Goal: Complete application form: Complete application form

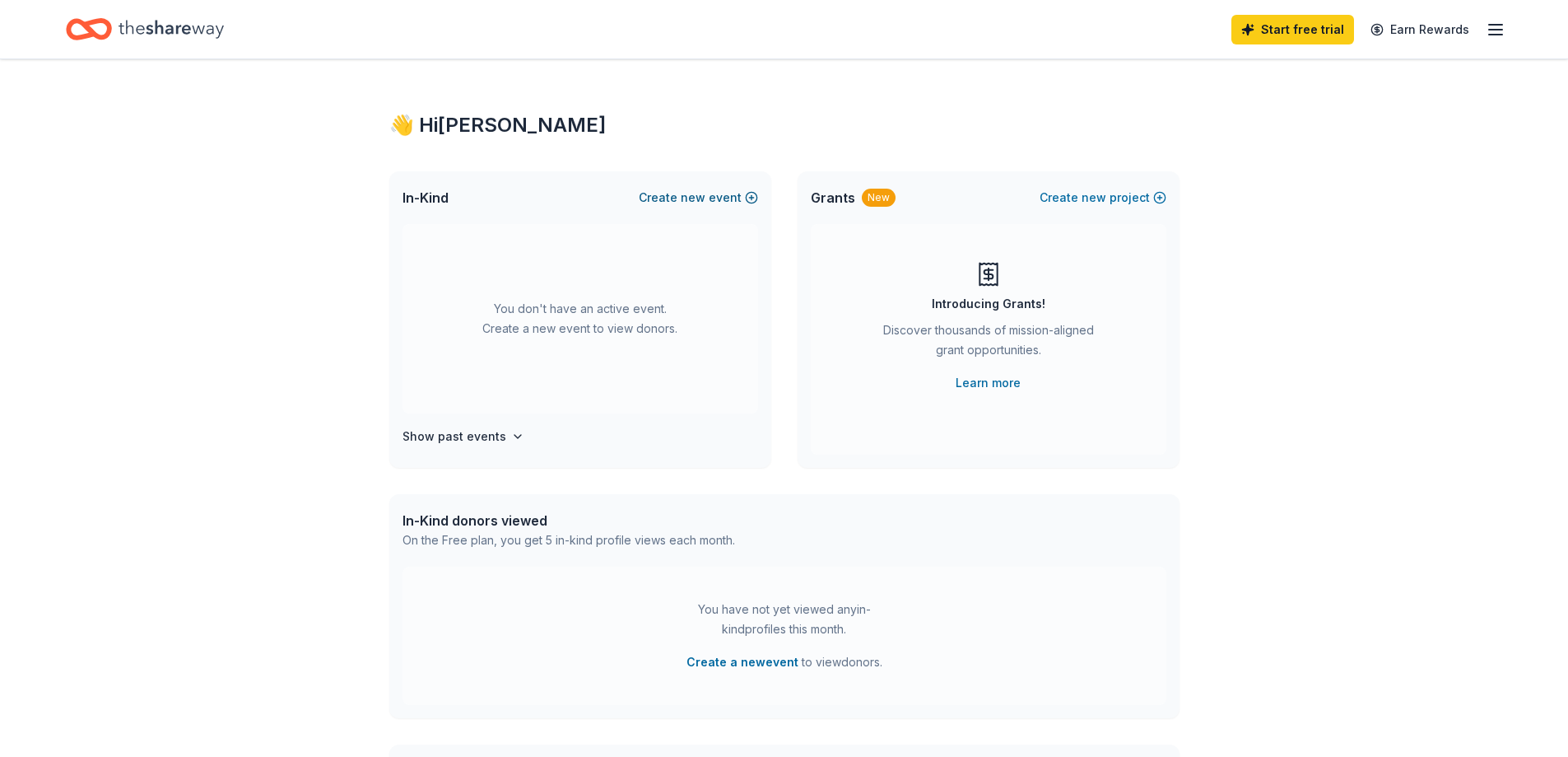
click at [709, 199] on button "Create new event" at bounding box center [698, 198] width 119 height 20
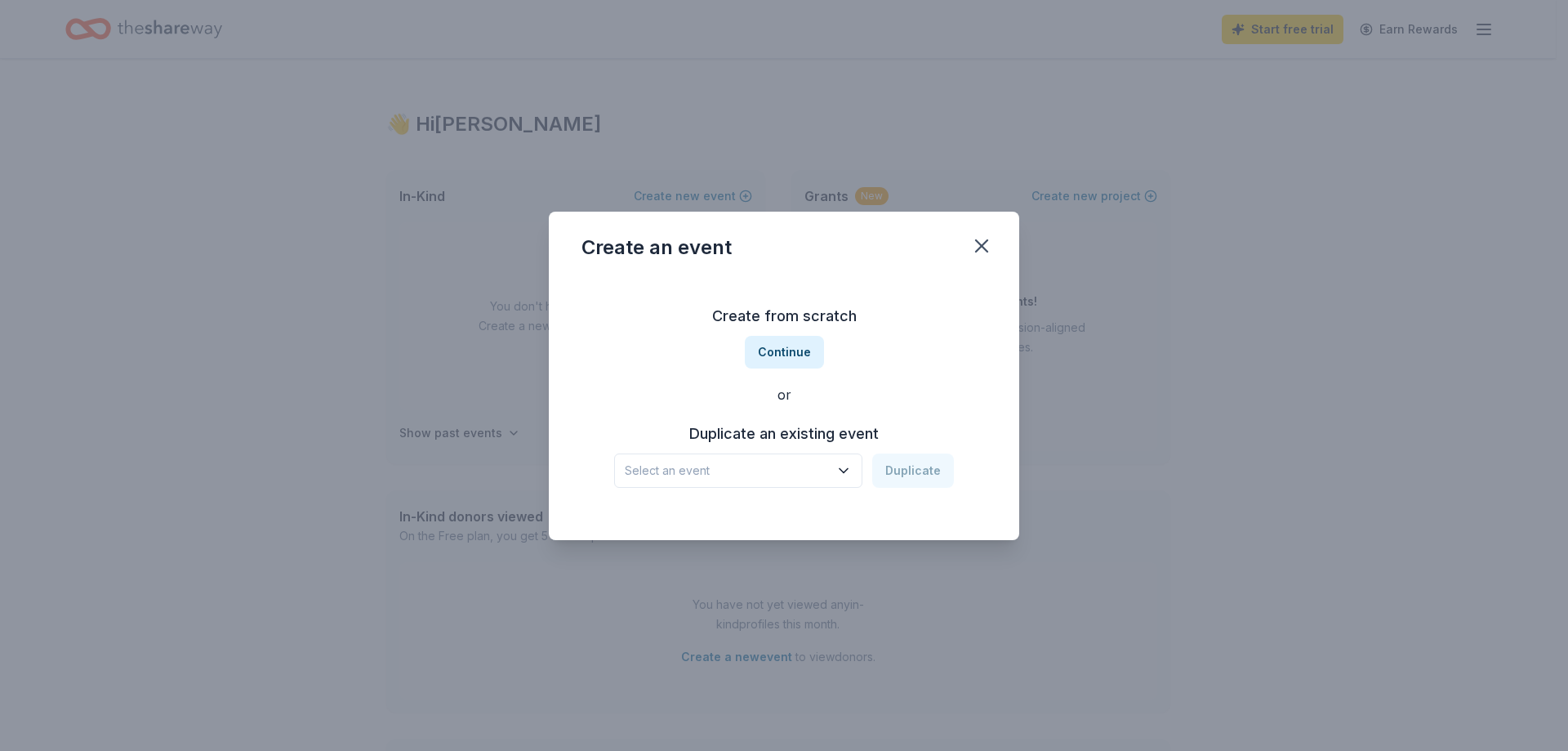
click at [848, 471] on icon "button" at bounding box center [843, 470] width 8 height 5
click at [733, 516] on div "2024 Warrior [MEDICAL_DATA]" at bounding box center [717, 515] width 170 height 20
click at [915, 475] on button "Duplicate" at bounding box center [913, 471] width 81 height 34
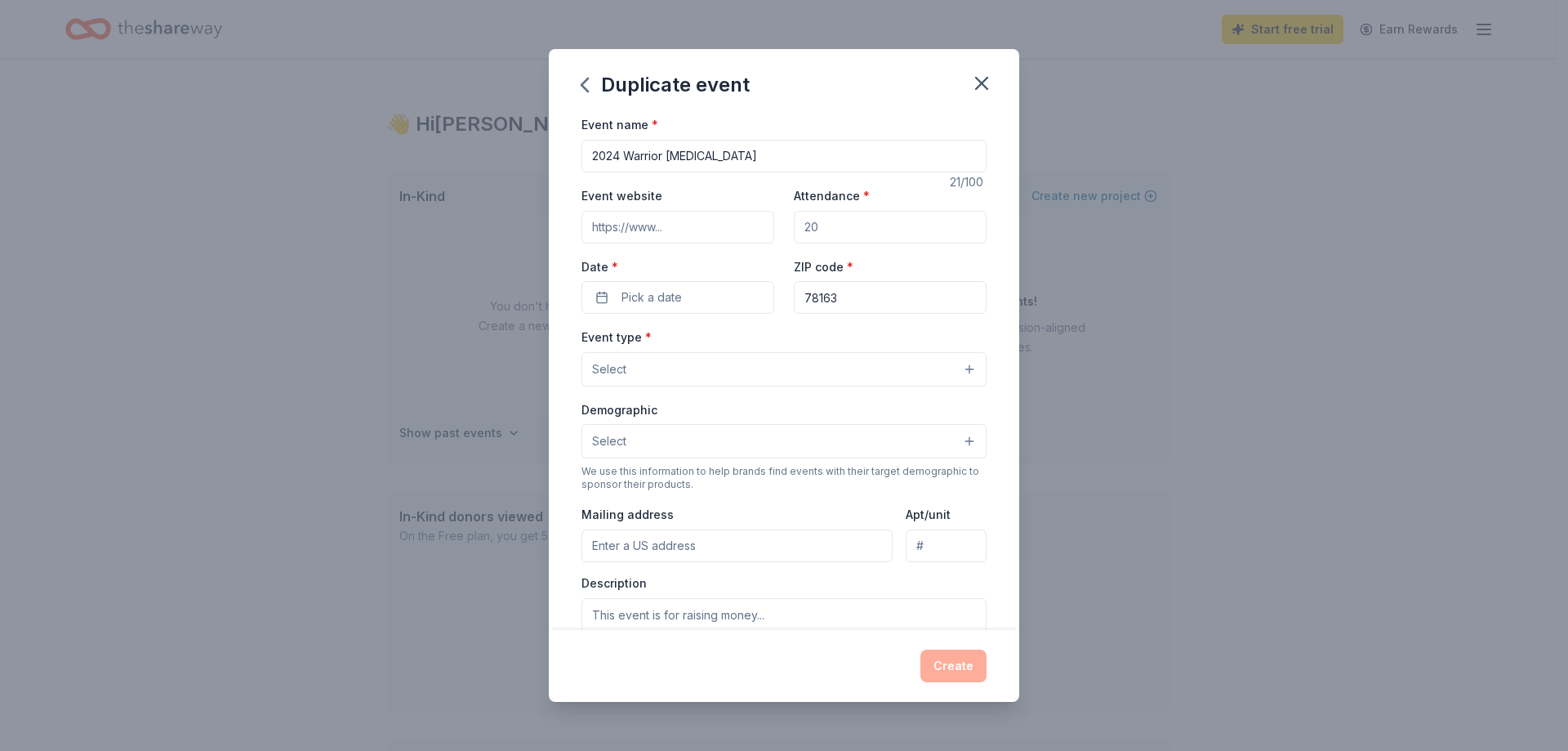
click at [619, 155] on input "2024 Warrior [MEDICAL_DATA]" at bounding box center [784, 156] width 405 height 33
click at [718, 156] on input "2025 Warrior [MEDICAL_DATA]" at bounding box center [784, 156] width 405 height 33
type input "2025 Warrior Clay Shoot"
click at [828, 227] on input "Attendance *" at bounding box center [890, 227] width 193 height 33
type input "180"
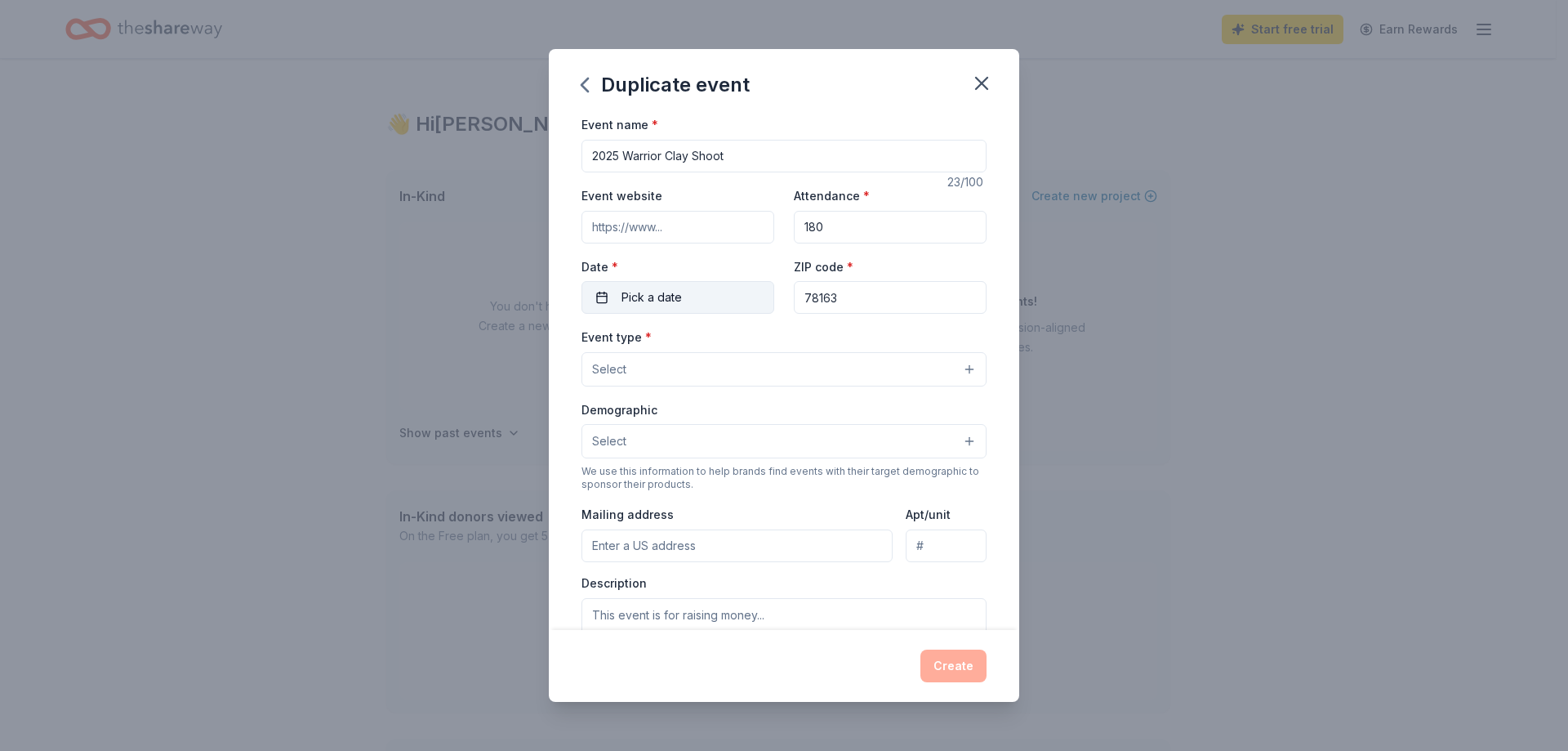
click at [727, 297] on button "Pick a date" at bounding box center [678, 298] width 193 height 33
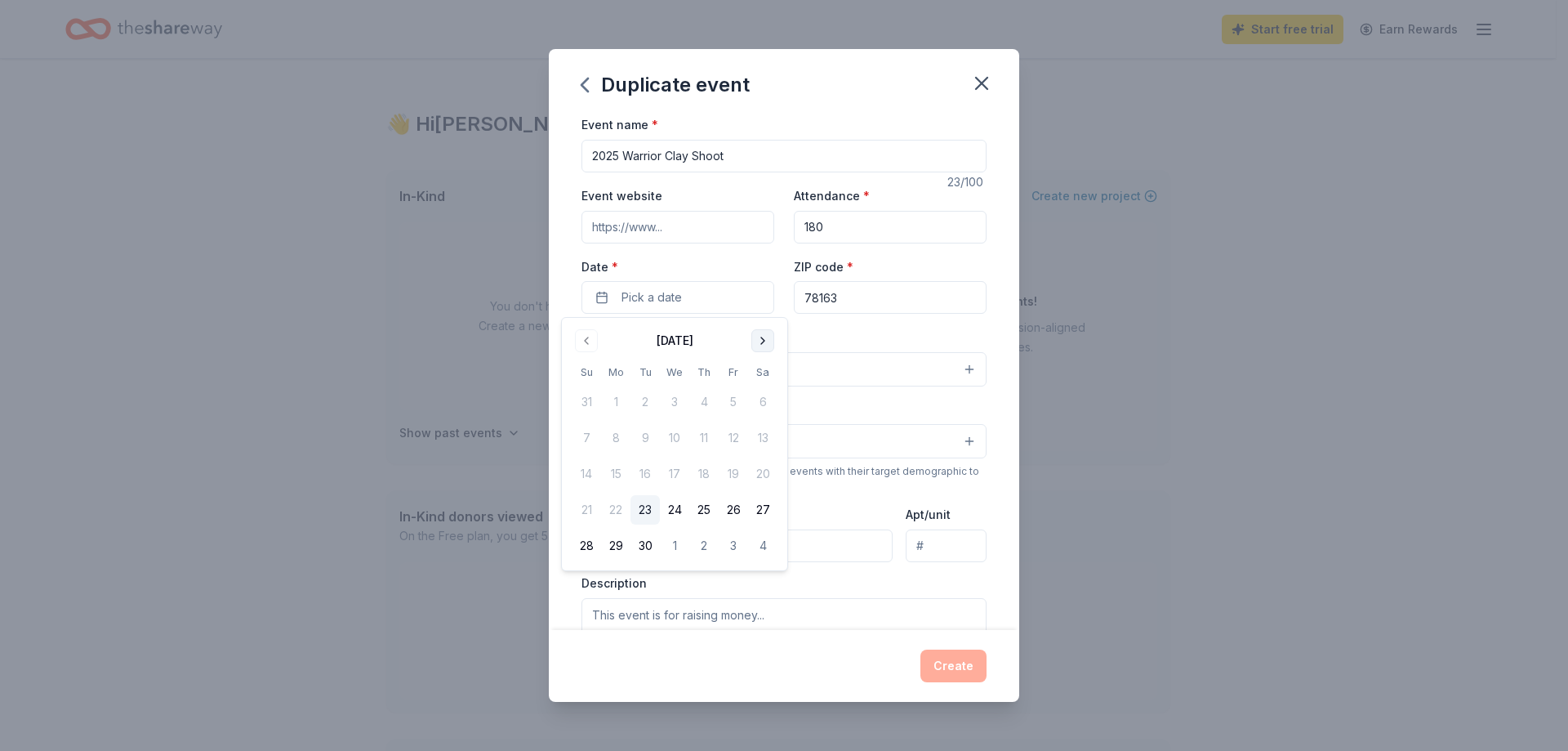
click at [755, 334] on button "Go to next month" at bounding box center [763, 340] width 23 height 23
click at [704, 480] on button "13" at bounding box center [704, 473] width 30 height 30
click at [848, 302] on input "78163" at bounding box center [890, 298] width 193 height 33
type input "78261"
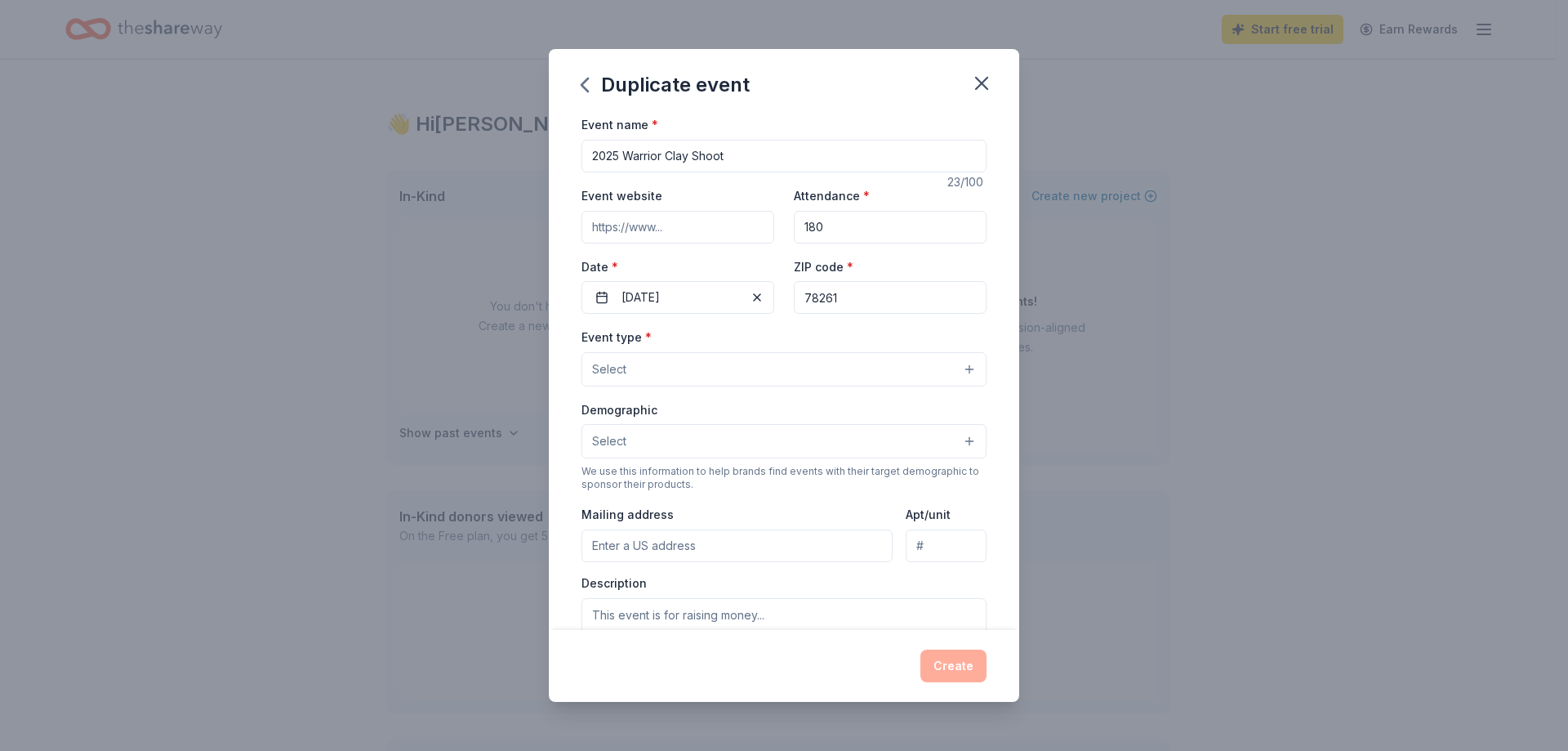
click at [694, 225] on input "Event website" at bounding box center [678, 227] width 193 height 33
click at [695, 368] on button "Select" at bounding box center [784, 369] width 405 height 34
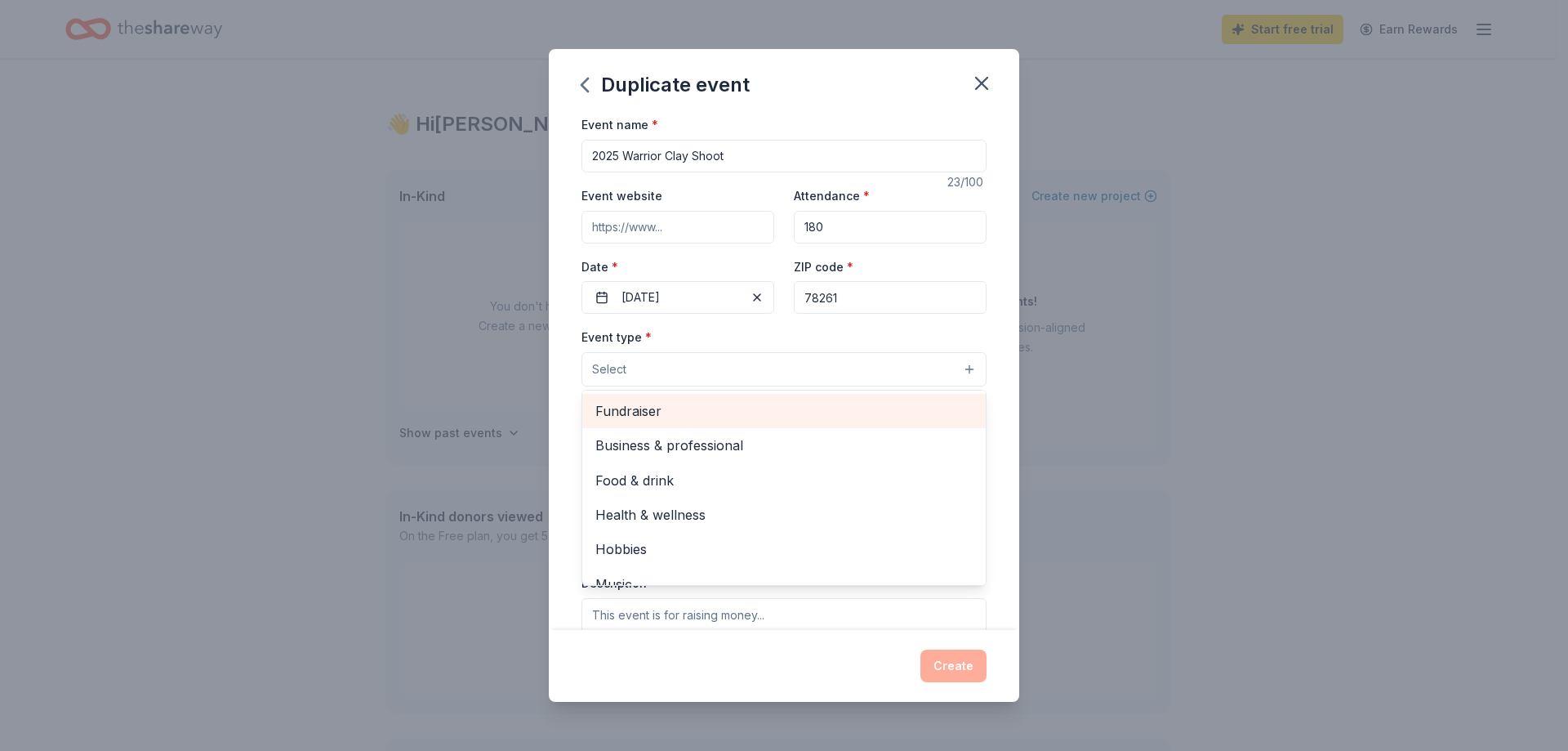
click at [664, 408] on span "Fundraiser" at bounding box center [784, 410] width 377 height 21
click at [709, 411] on span "Business & professional" at bounding box center [784, 412] width 377 height 21
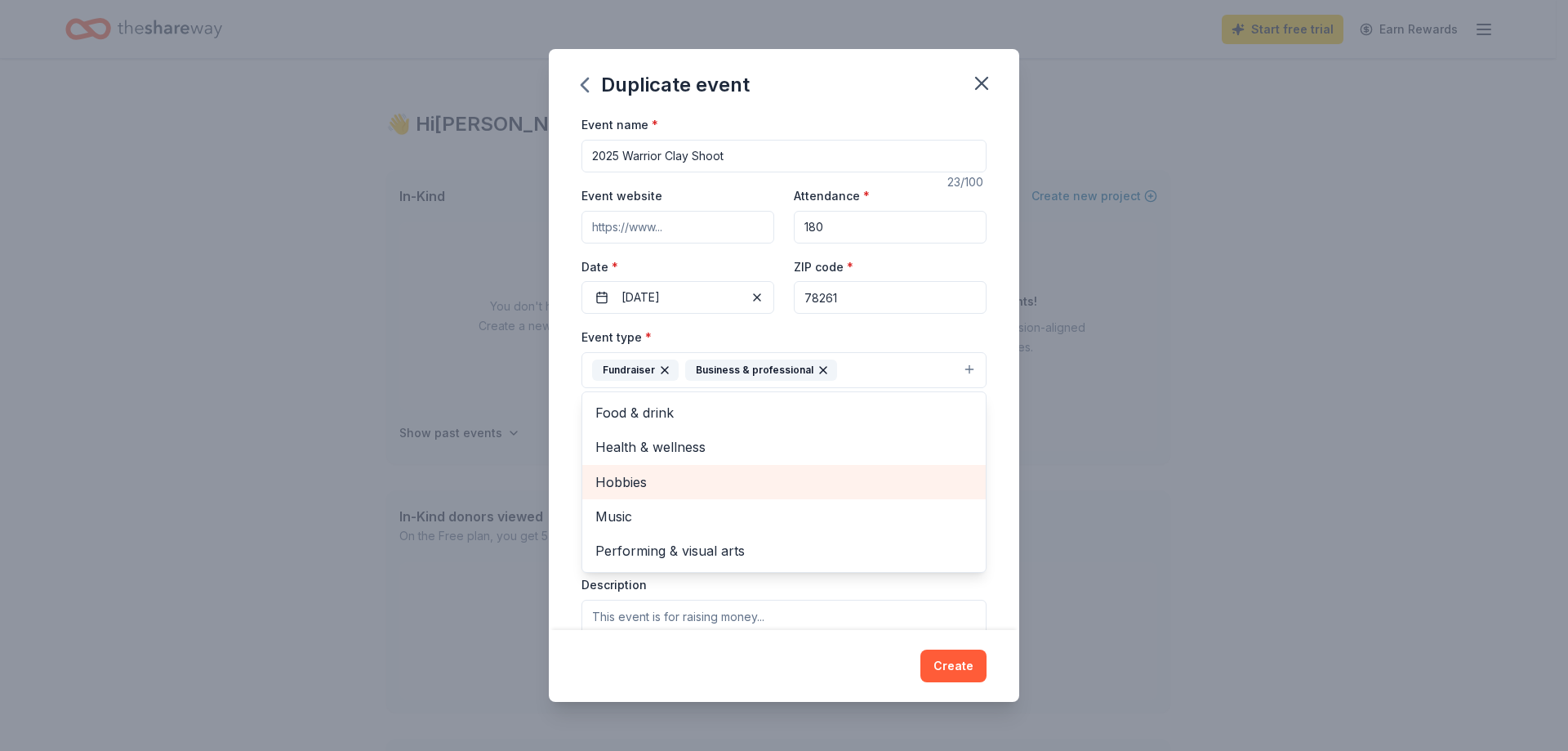
click at [669, 474] on span "Hobbies" at bounding box center [784, 481] width 377 height 21
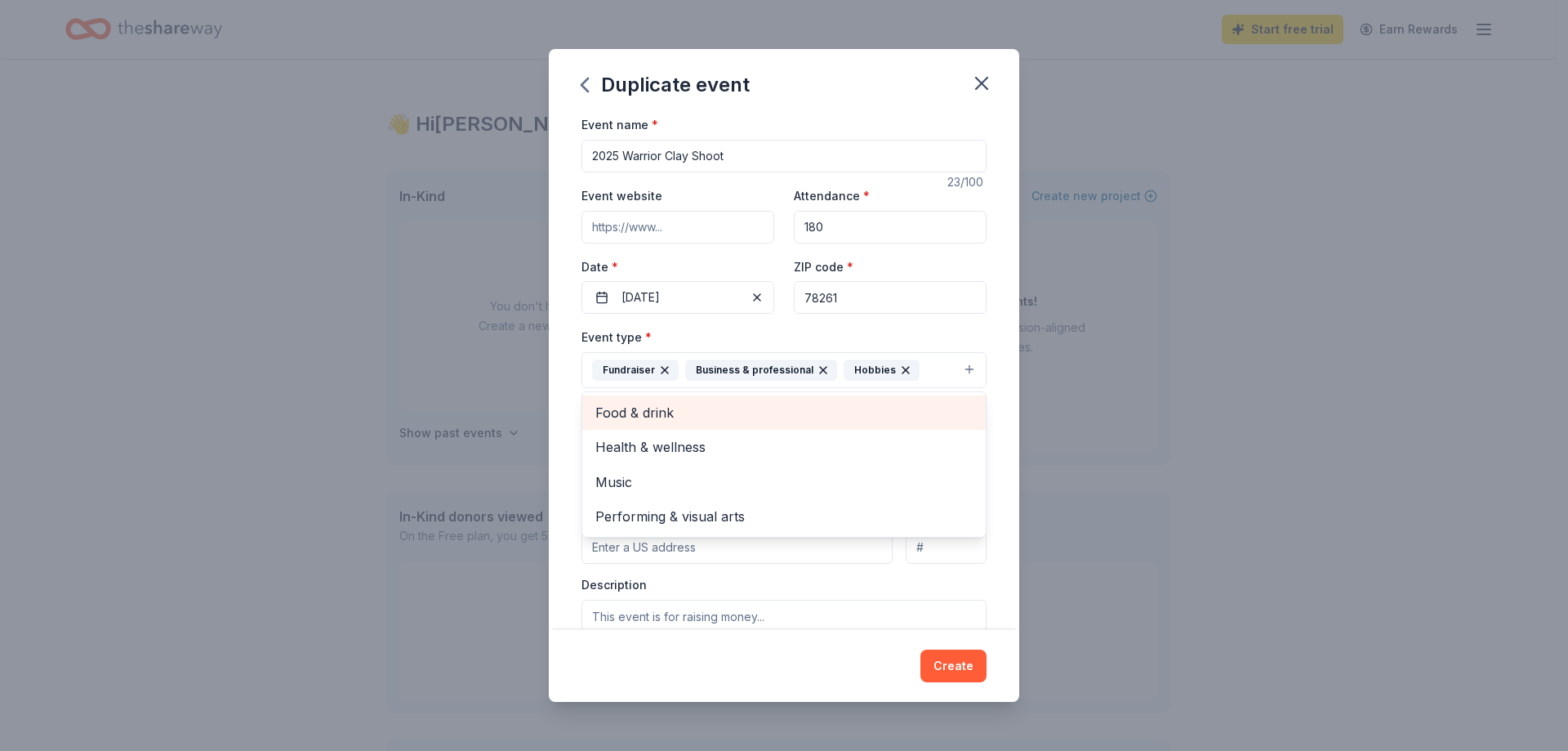
click at [660, 414] on span "Food & drink" at bounding box center [784, 412] width 377 height 21
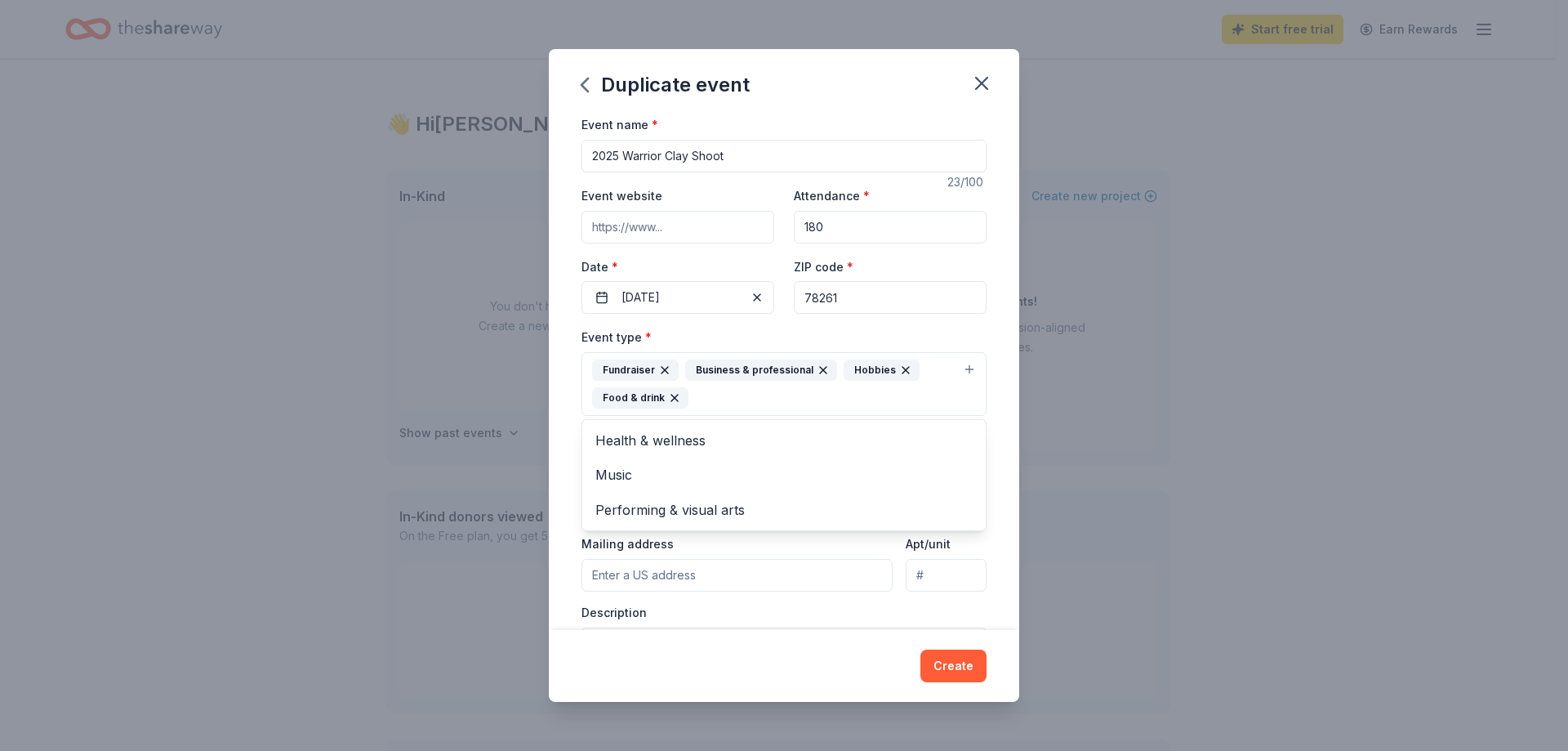
click at [995, 524] on div "Event name * 2025 Warrior Clay Shoot 23 /100 Event website Attendance * 180 Dat…" at bounding box center [784, 371] width 470 height 515
click at [818, 477] on button "Select" at bounding box center [784, 471] width 405 height 34
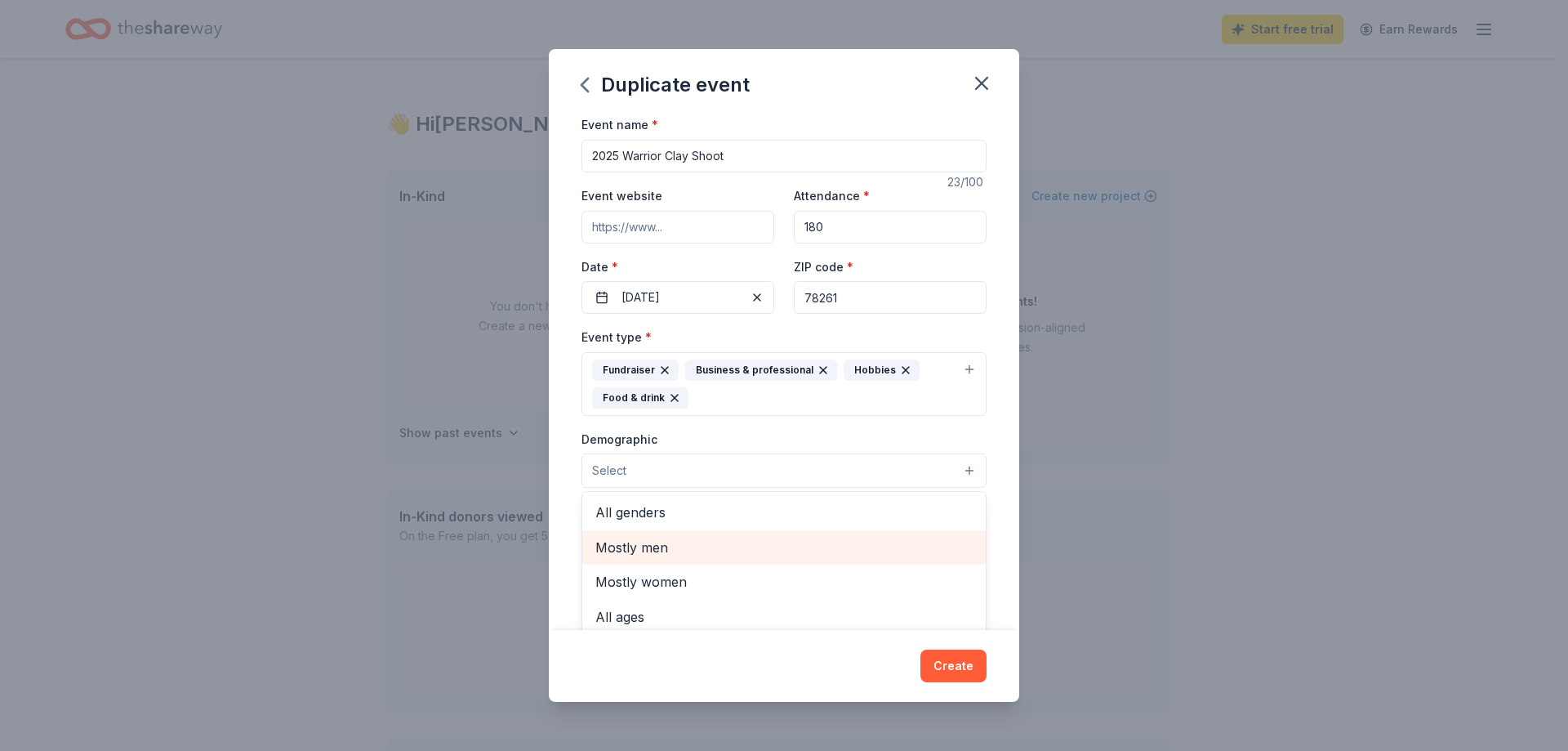
click at [670, 551] on span "Mostly men" at bounding box center [784, 547] width 377 height 21
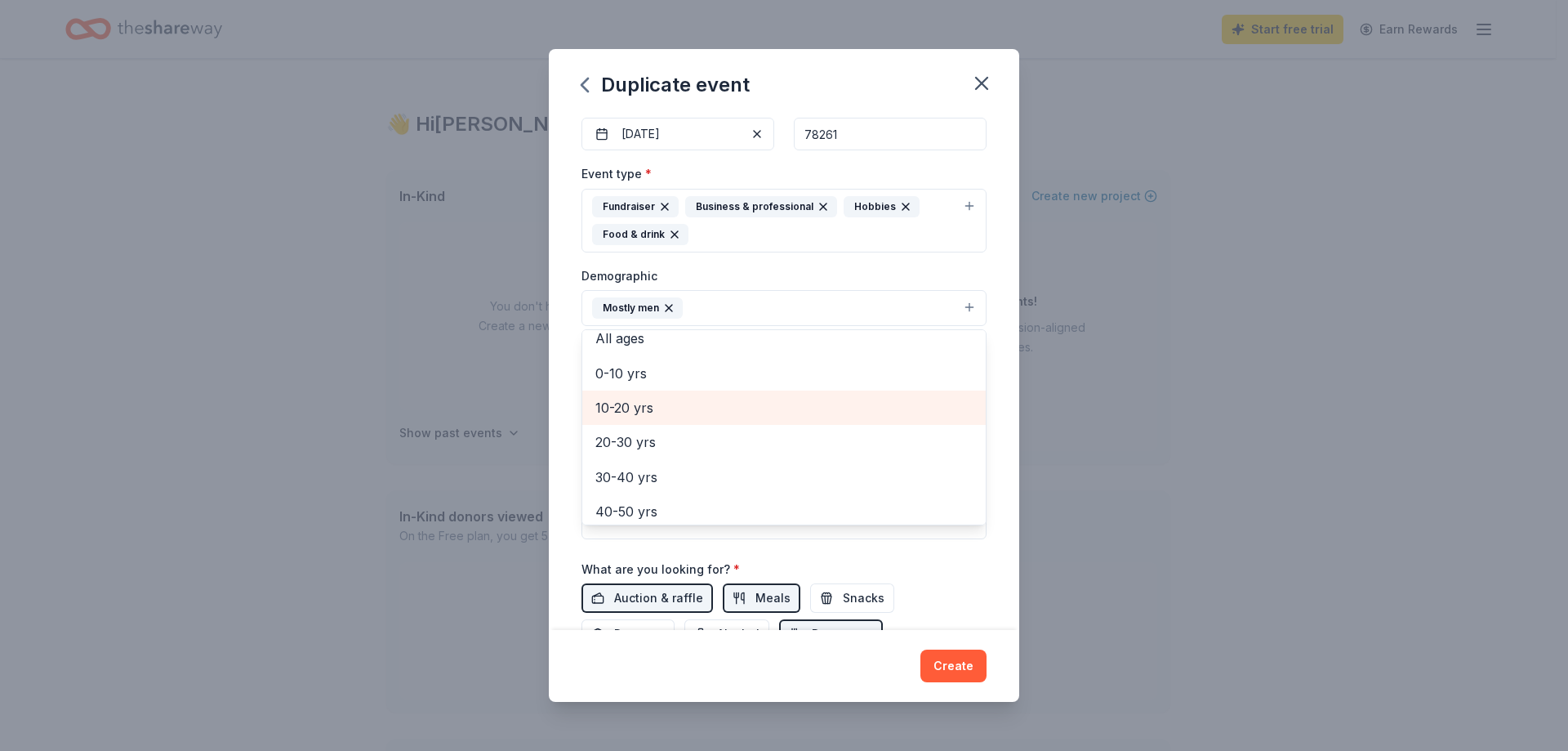
scroll to position [164, 0]
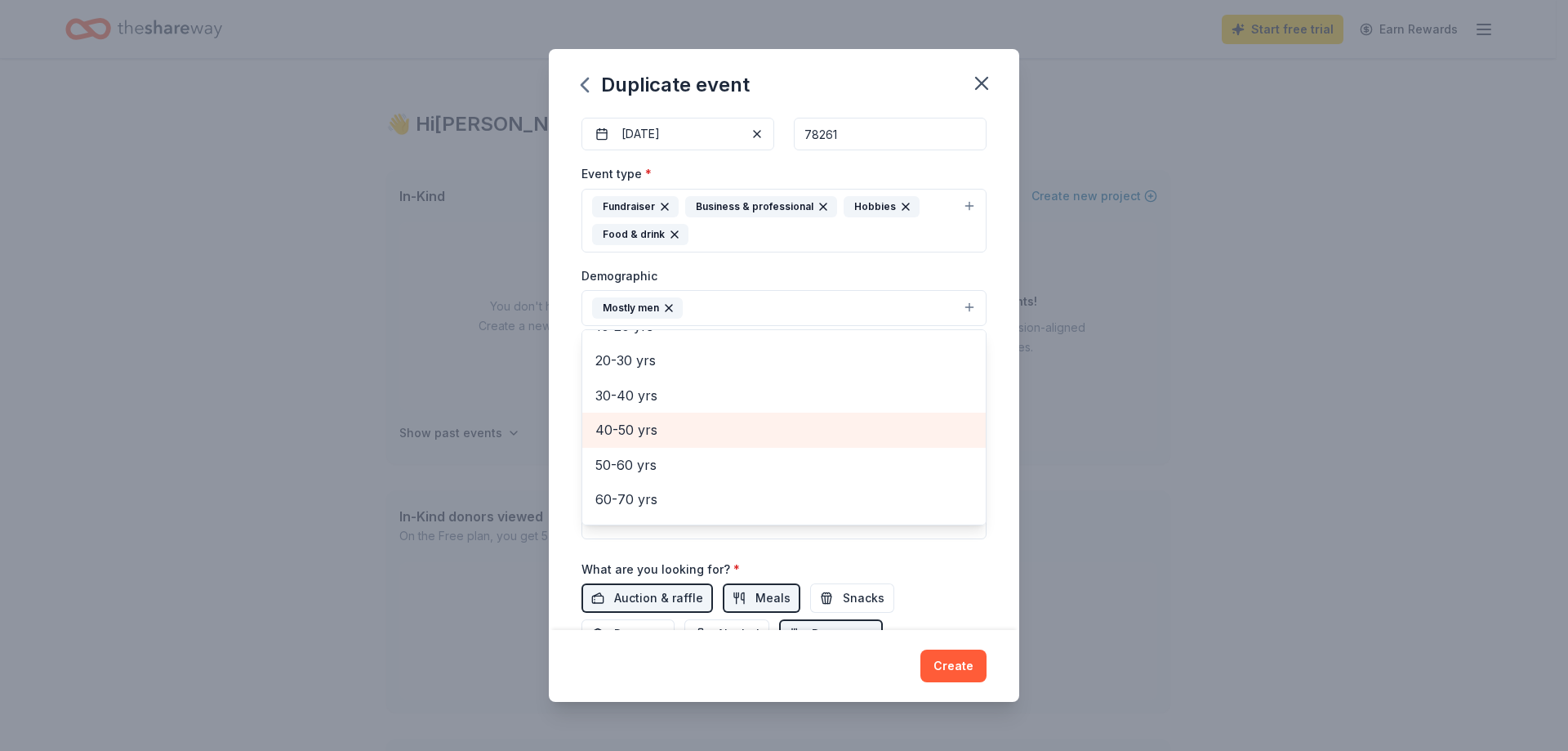
click at [650, 425] on span "40-50 yrs" at bounding box center [784, 429] width 377 height 21
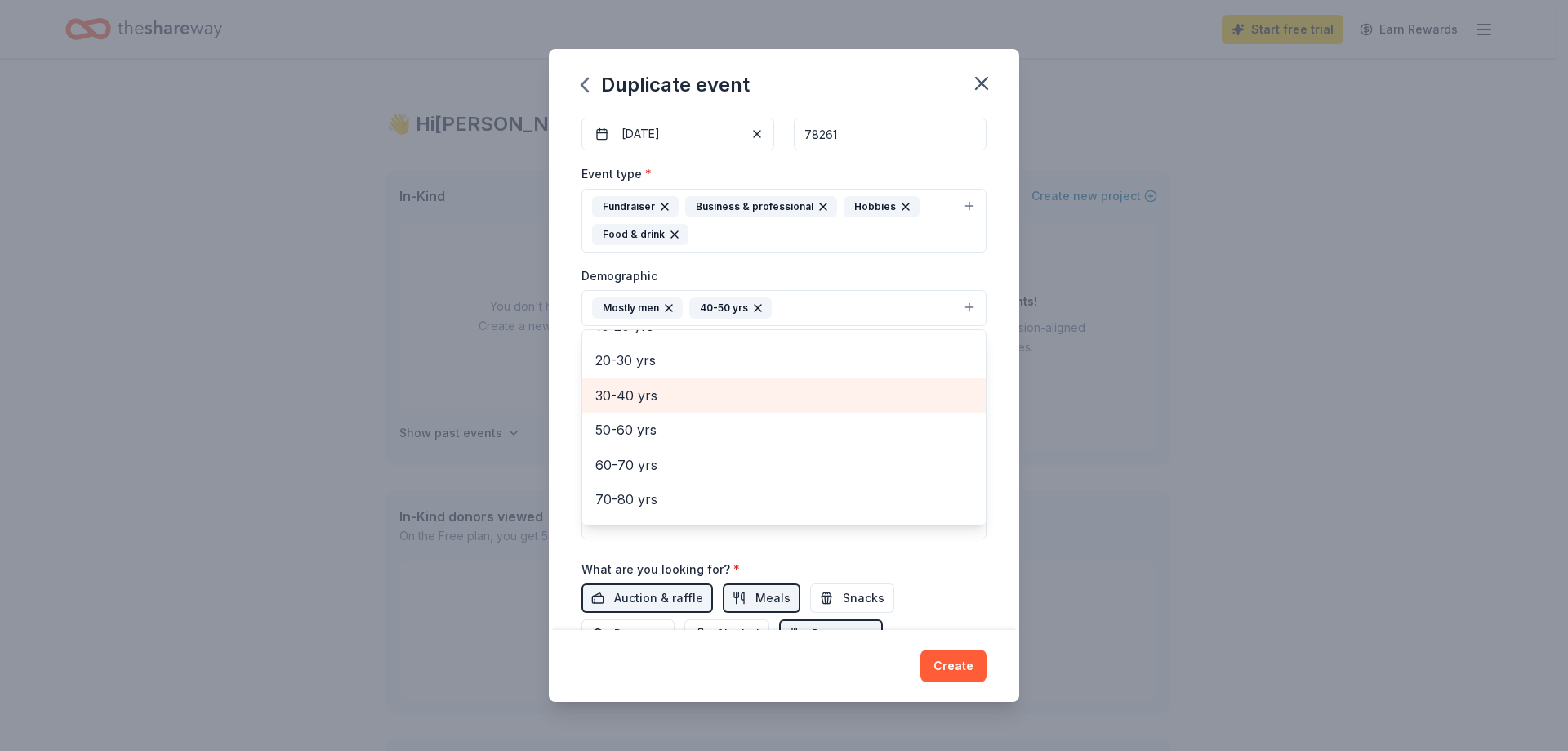
click at [641, 395] on span "30-40 yrs" at bounding box center [784, 395] width 377 height 21
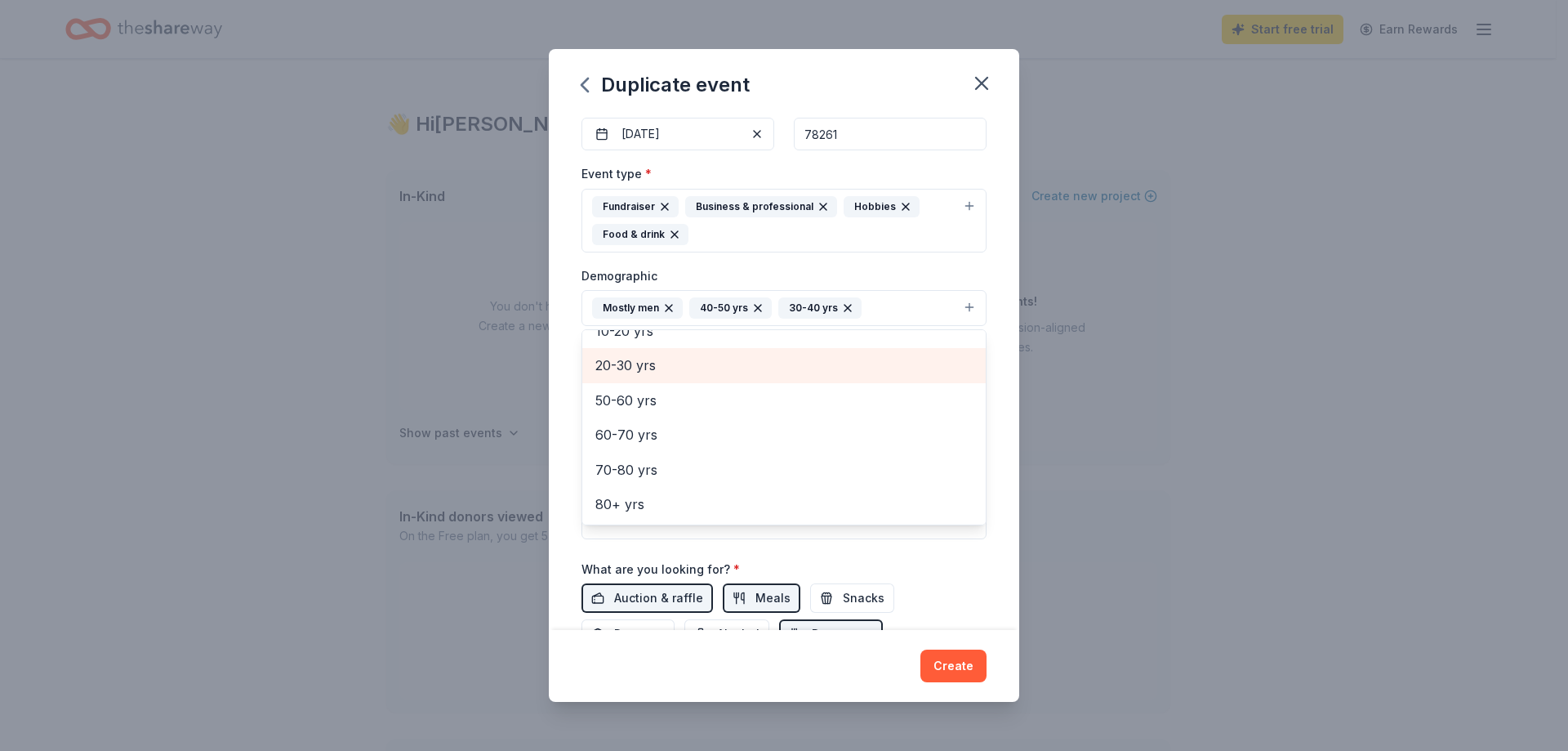
click at [641, 374] on span "20-30 yrs" at bounding box center [784, 365] width 377 height 21
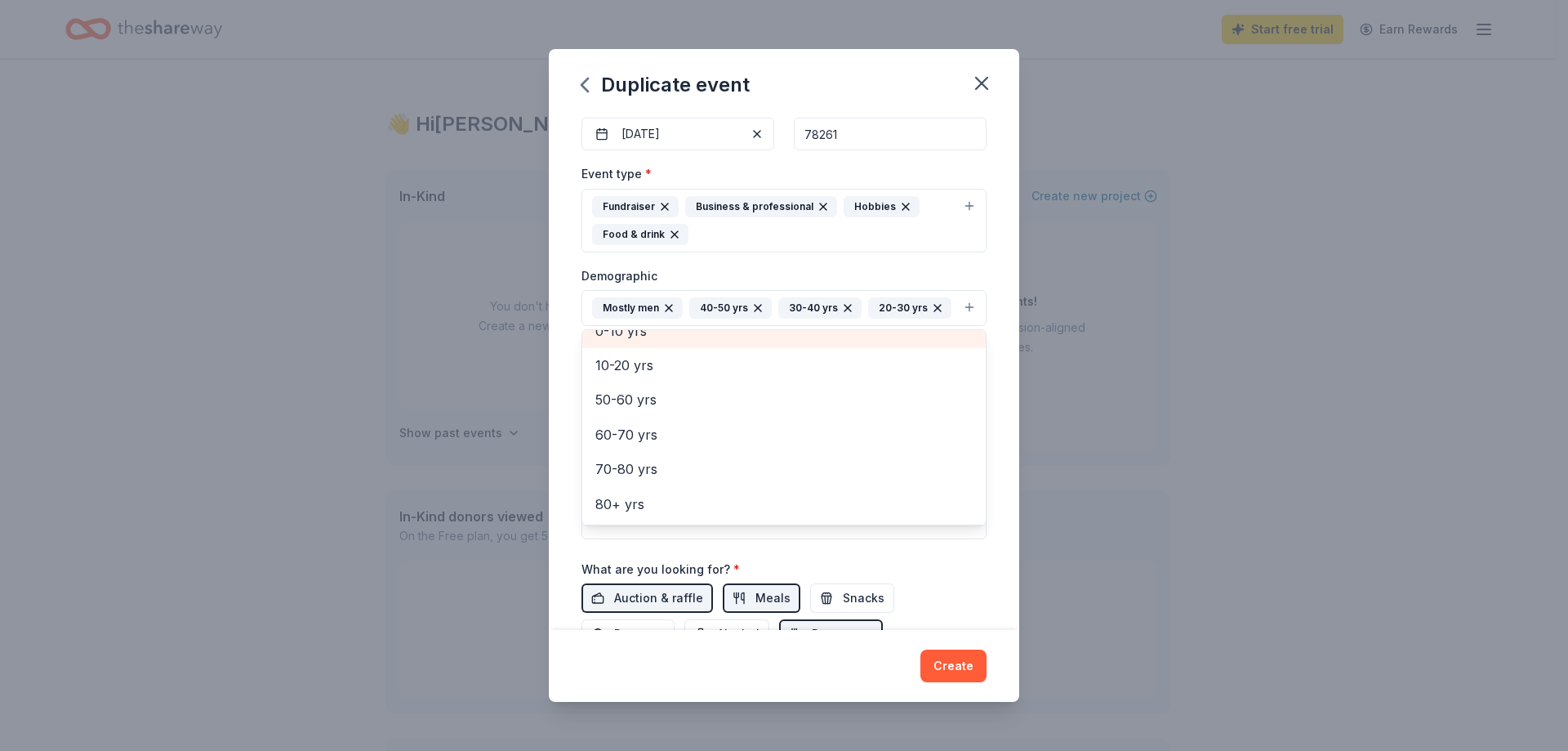
scroll to position [124, 0]
click at [679, 376] on span "10-20 yrs" at bounding box center [784, 365] width 377 height 21
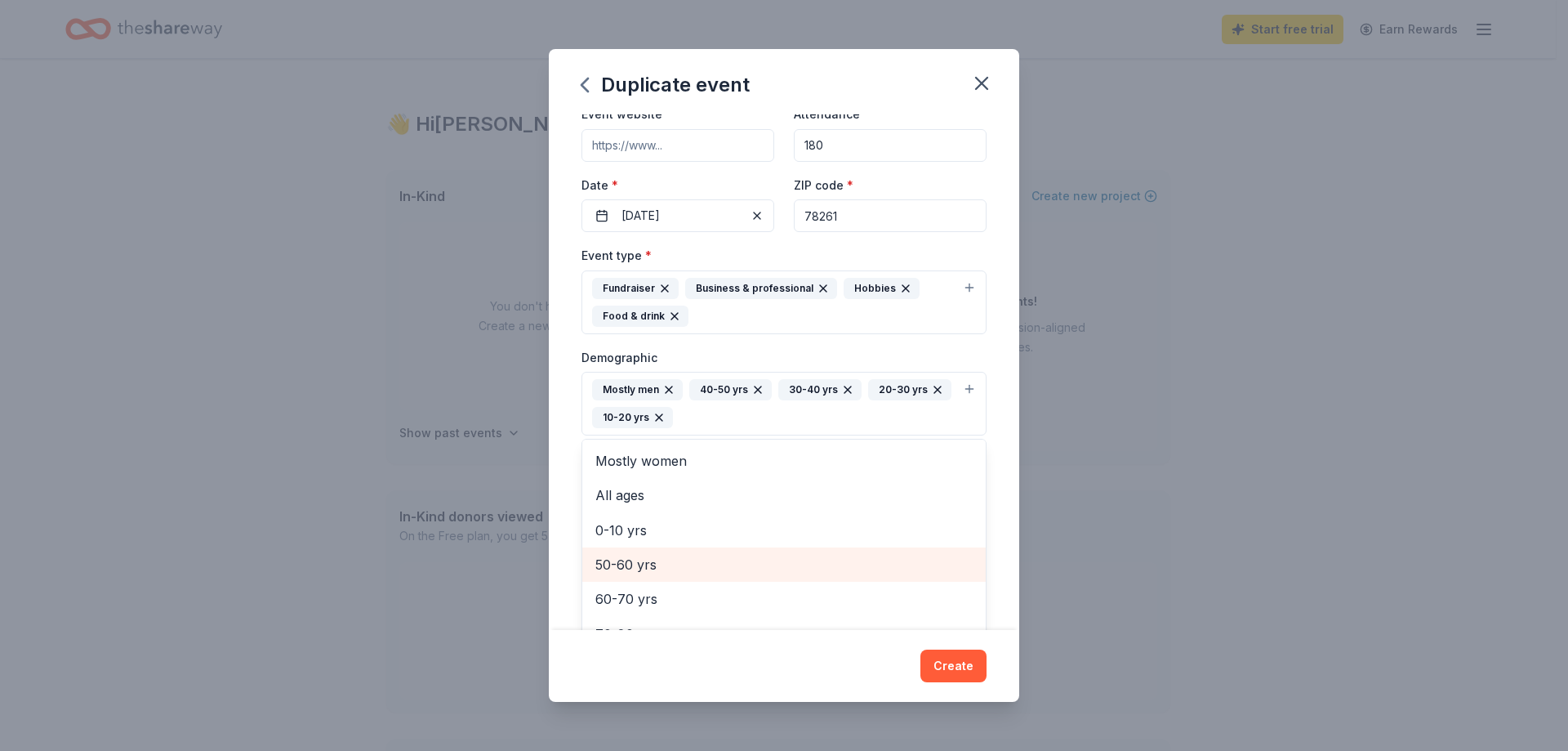
scroll to position [0, 0]
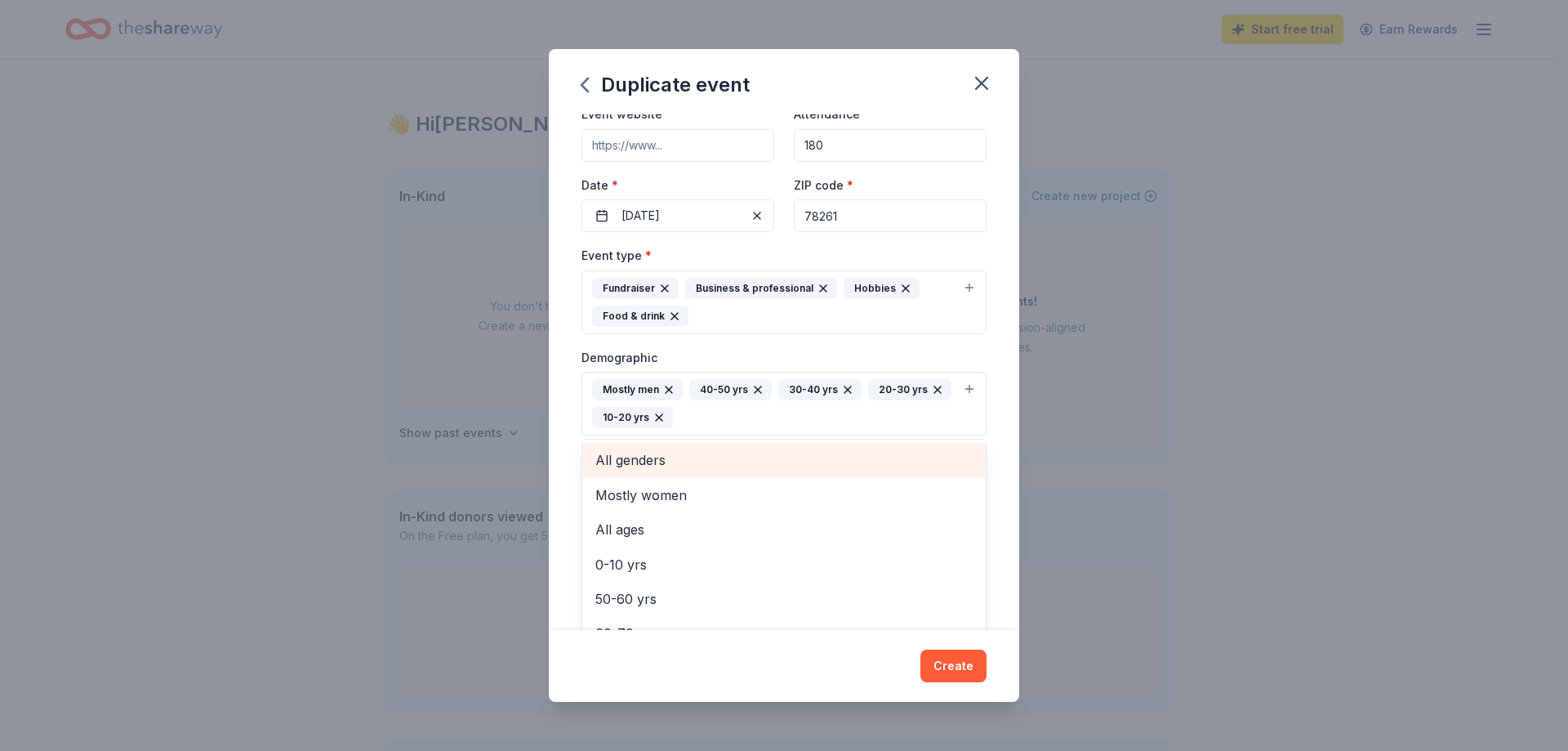
click at [649, 465] on span "All genders" at bounding box center [784, 460] width 377 height 21
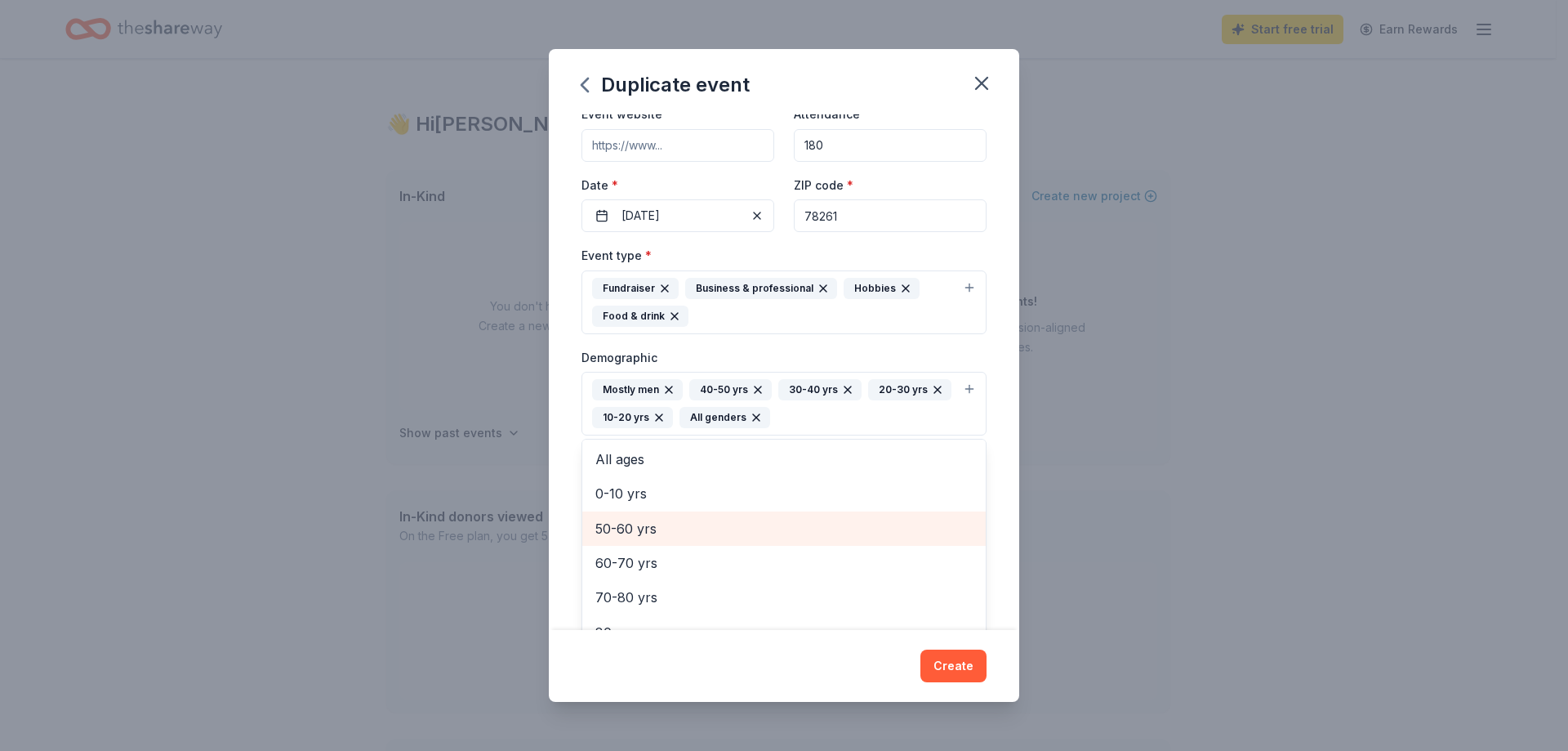
scroll to position [54, 0]
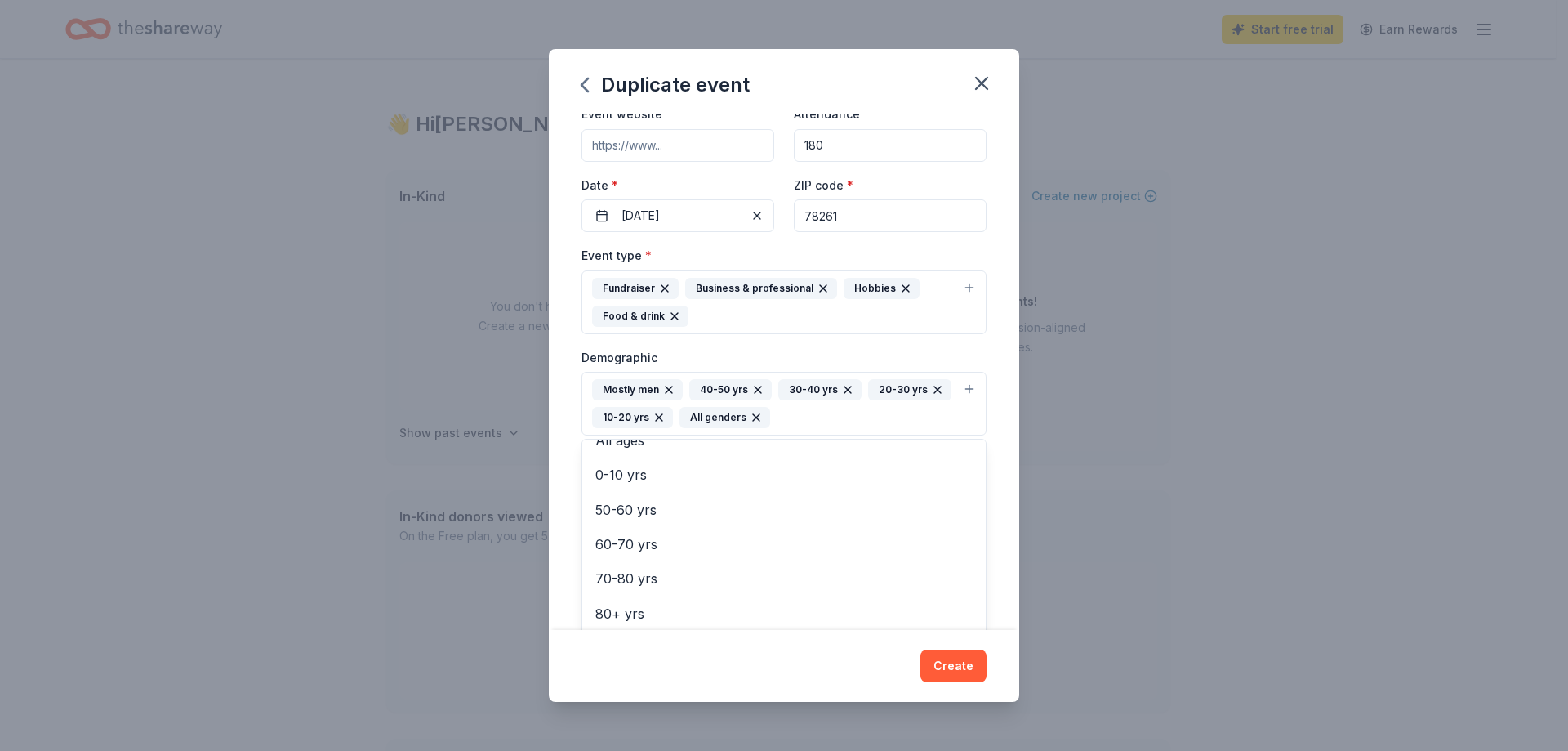
click at [953, 663] on div "Duplicate event Event name * 2025 Warrior Clay Shoot 23 /100 Event website Atte…" at bounding box center [784, 375] width 470 height 651
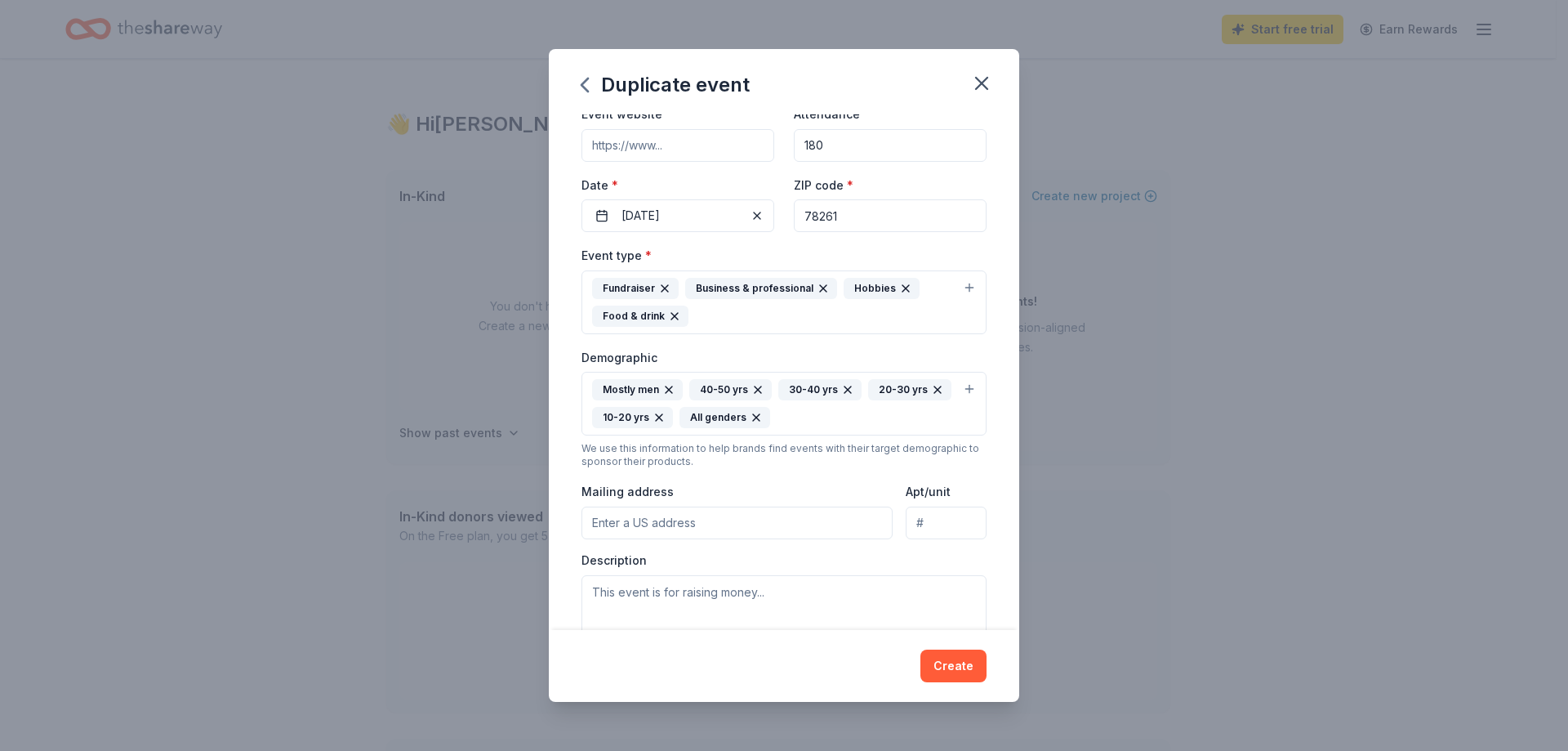
click at [731, 526] on input "Mailing address" at bounding box center [737, 523] width 311 height 33
type input "[STREET_ADDRESS]"
click at [764, 597] on textarea at bounding box center [784, 612] width 405 height 73
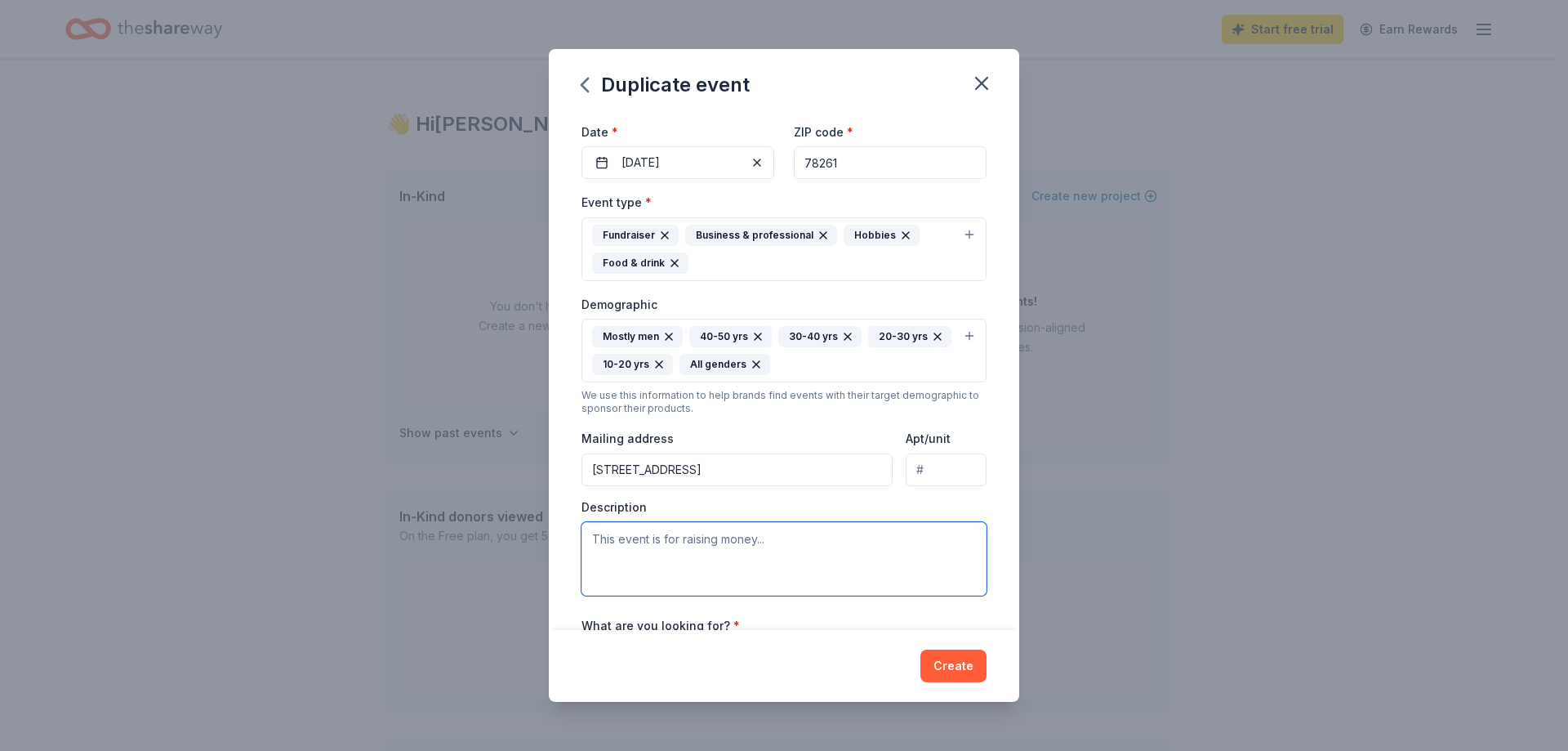
scroll to position [164, 0]
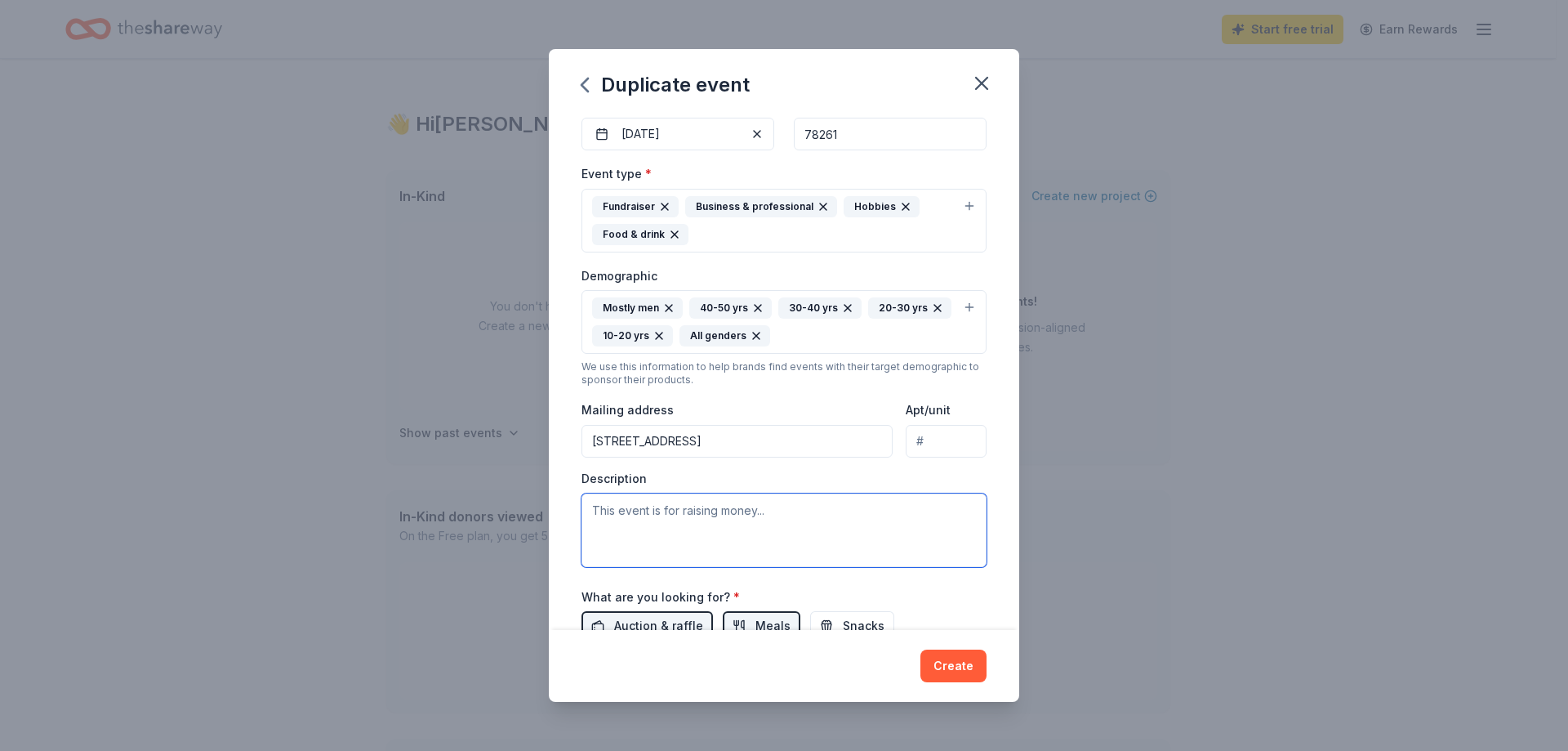
click at [603, 517] on textarea at bounding box center [784, 529] width 405 height 73
paste textarea "The Warrior Clay Shoot is an exciting fundraiser that brings the community toge…"
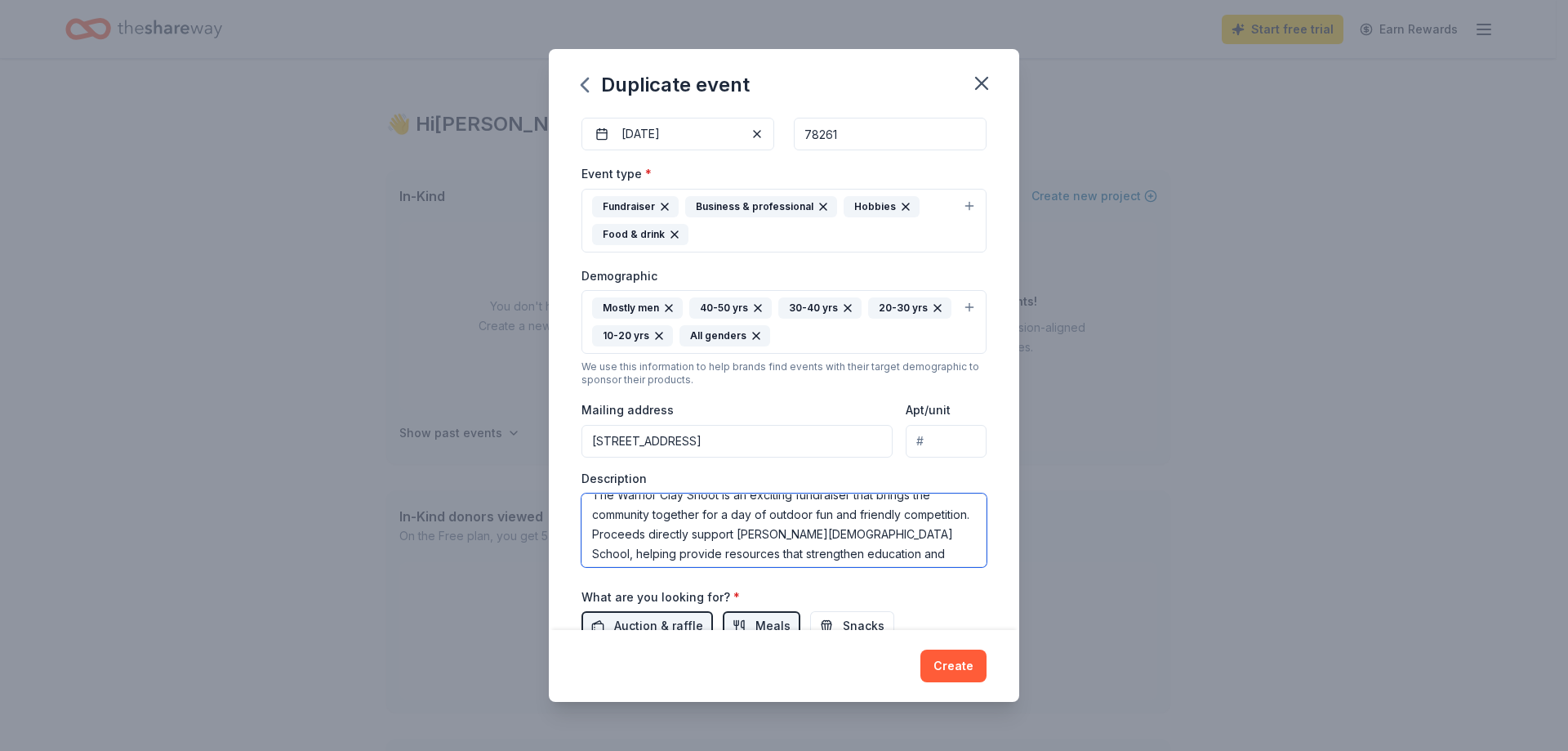
scroll to position [18, 0]
click at [664, 530] on textarea "The Warrior Clay Shoot is an exciting fundraiser that brings the community toge…" at bounding box center [784, 529] width 405 height 73
click at [688, 538] on textarea "The Warrior Clay Shoot is an exciting fundraiser that brings the community toge…" at bounding box center [784, 529] width 405 height 73
click at [788, 557] on textarea "The Warrior Clay Shoot is an exciting fundraiser that brings the community toge…" at bounding box center [784, 529] width 405 height 73
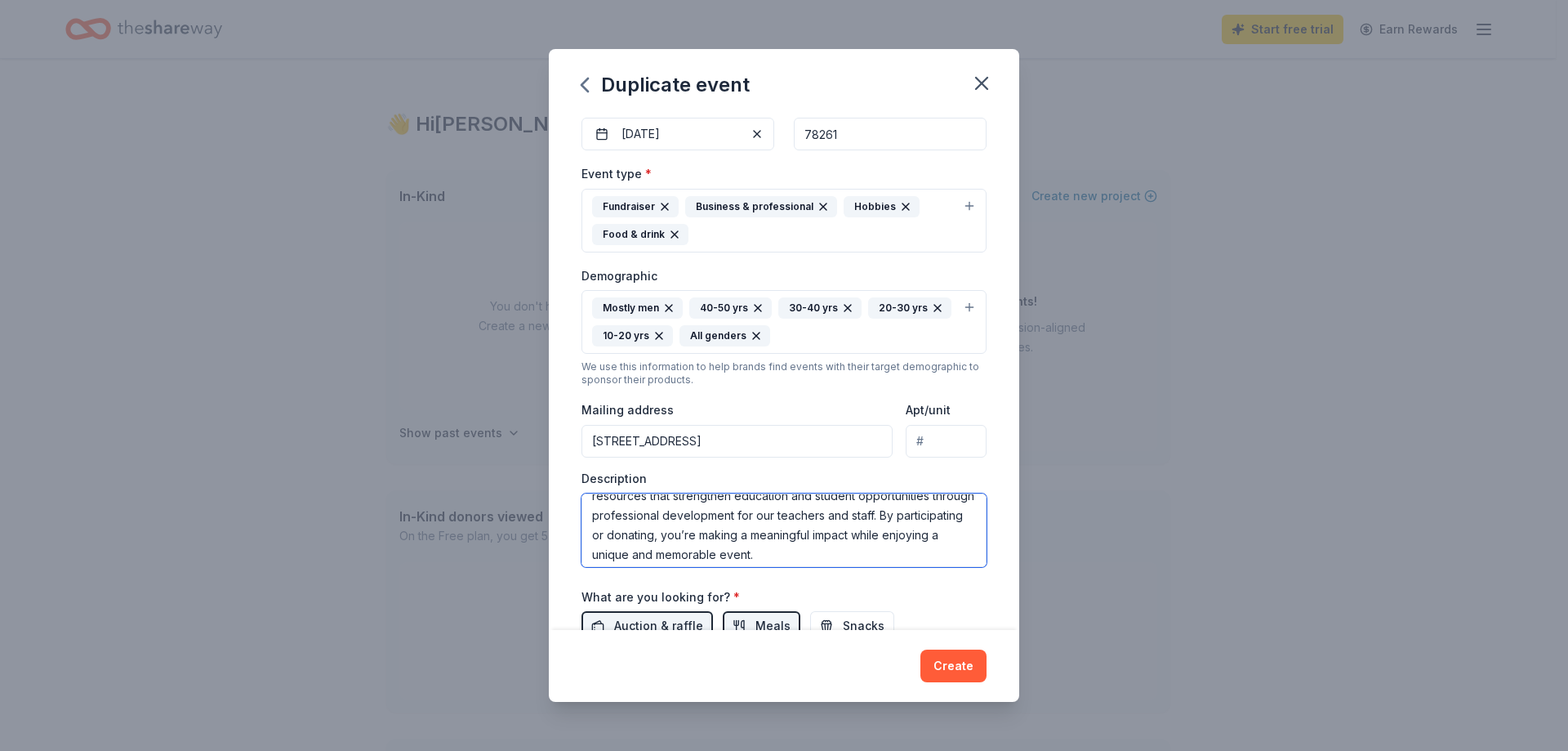
scroll to position [118, 0]
click at [773, 548] on textarea "The Warrior Clay Shoot is an exciting fundraiser that brings the community toge…" at bounding box center [784, 529] width 405 height 73
click at [660, 557] on textarea "The Warrior Clay Shoot is an exciting fundraiser that brings the community toge…" at bounding box center [784, 529] width 405 height 73
click at [878, 516] on textarea "The Warrior Clay Shoot is an exciting fundraiser that brings the community toge…" at bounding box center [784, 529] width 405 height 73
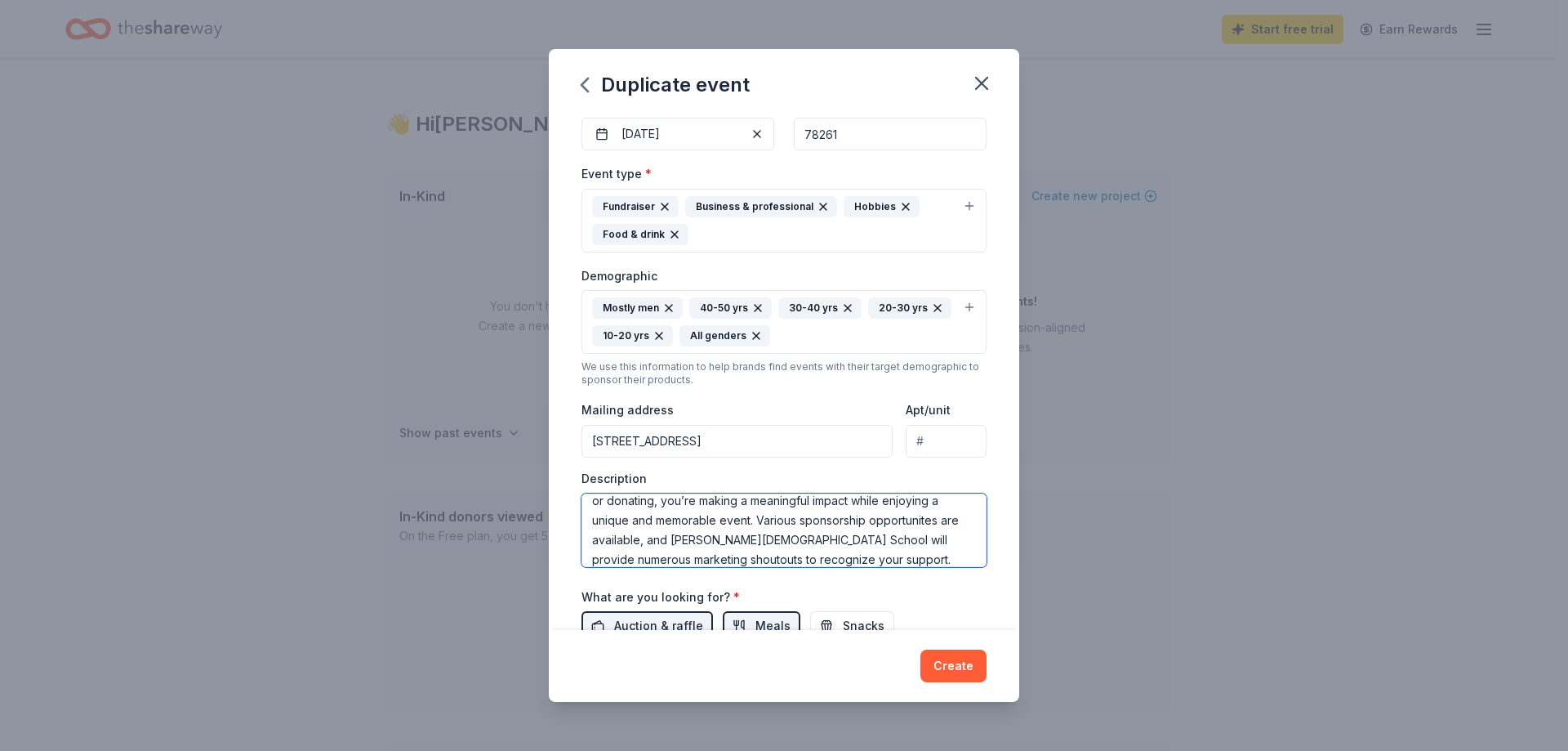
click at [891, 521] on textarea "The Warrior Clay Shoot is an exciting fundraiser that brings the community toge…" at bounding box center [784, 529] width 405 height 73
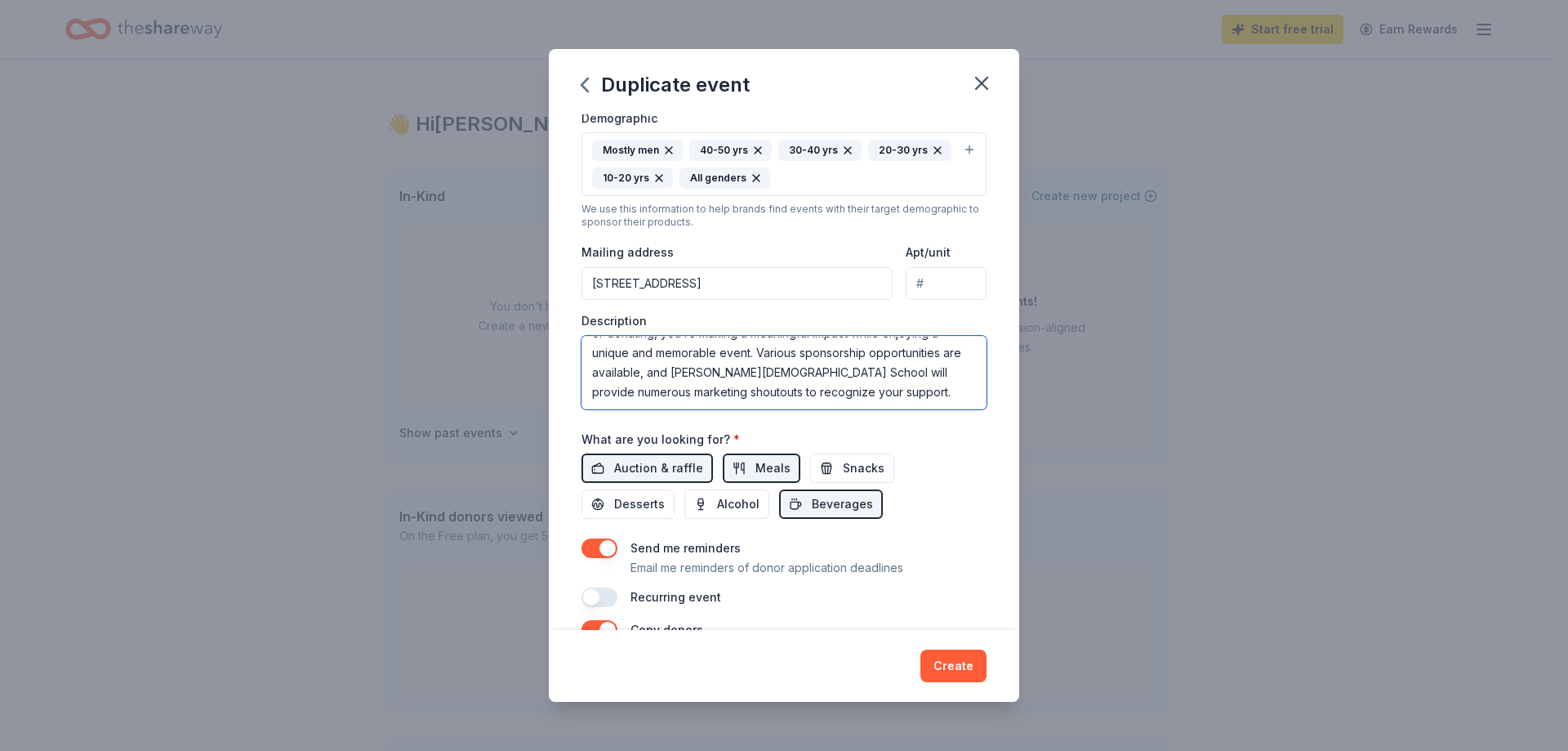
scroll to position [327, 0]
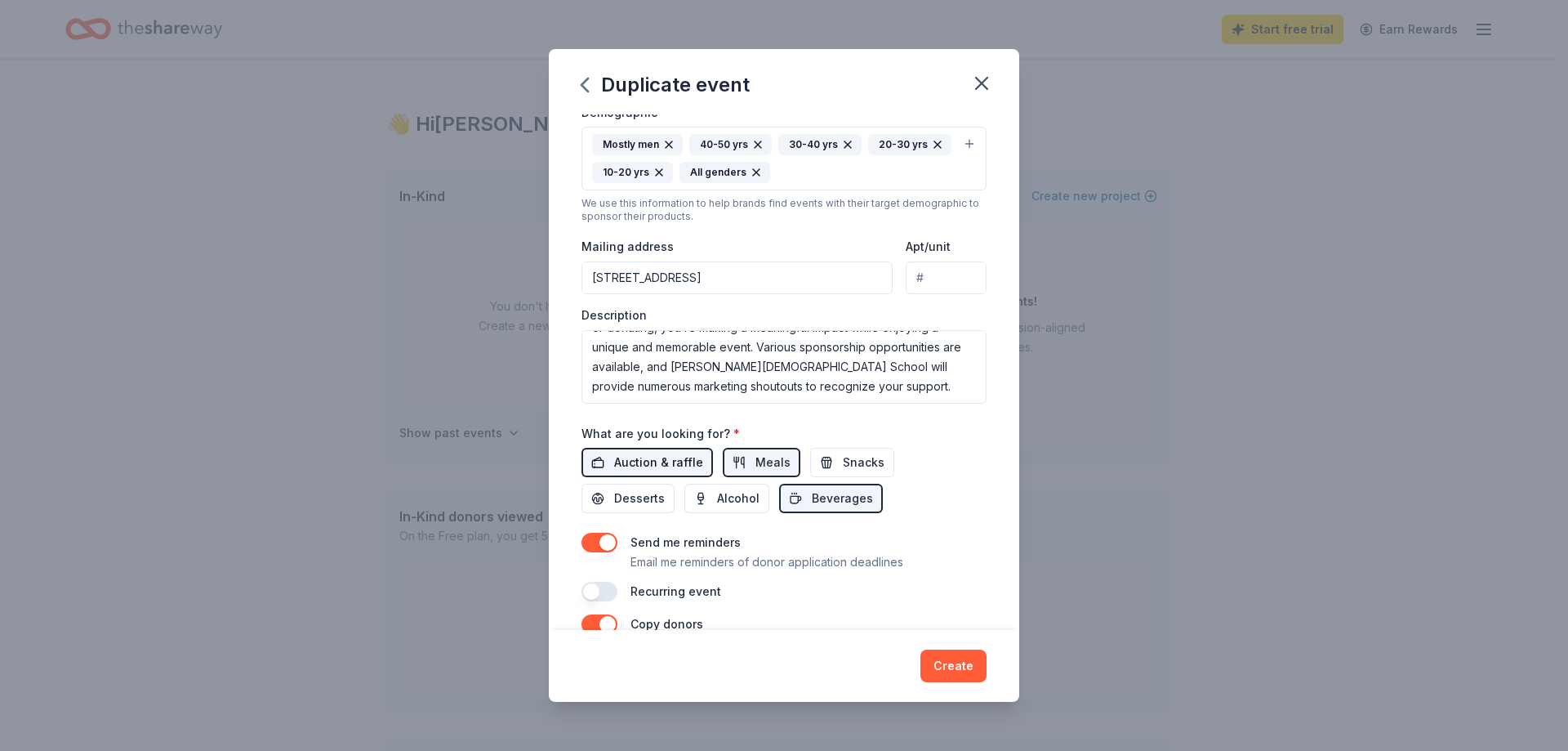
click at [654, 459] on span "Auction & raffle" at bounding box center [659, 462] width 89 height 20
click at [834, 503] on span "Beverages" at bounding box center [842, 499] width 62 height 20
click at [759, 461] on span "Meals" at bounding box center [773, 462] width 35 height 20
click at [727, 501] on span "Alcohol" at bounding box center [738, 499] width 43 height 20
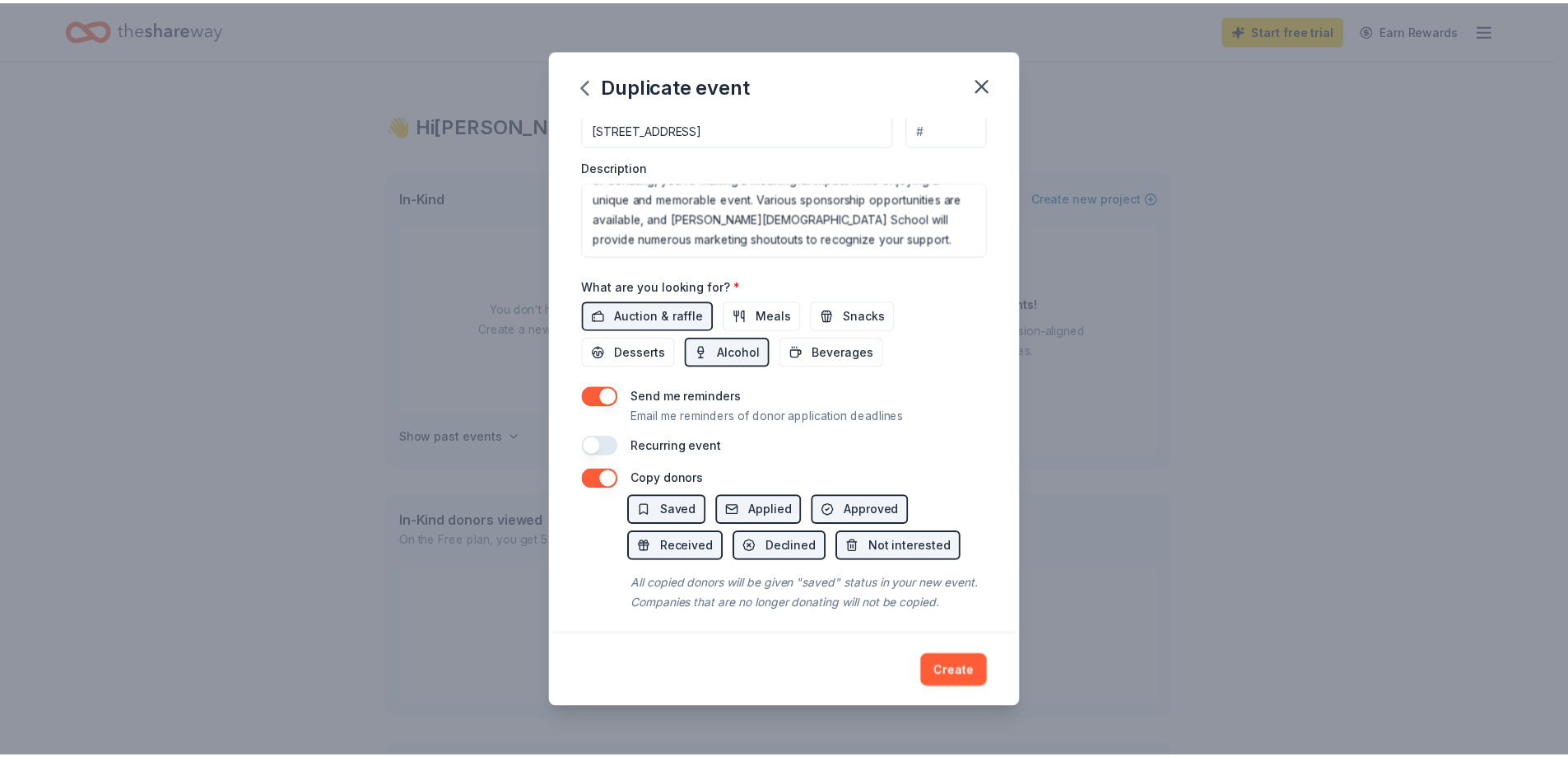
scroll to position [494, 0]
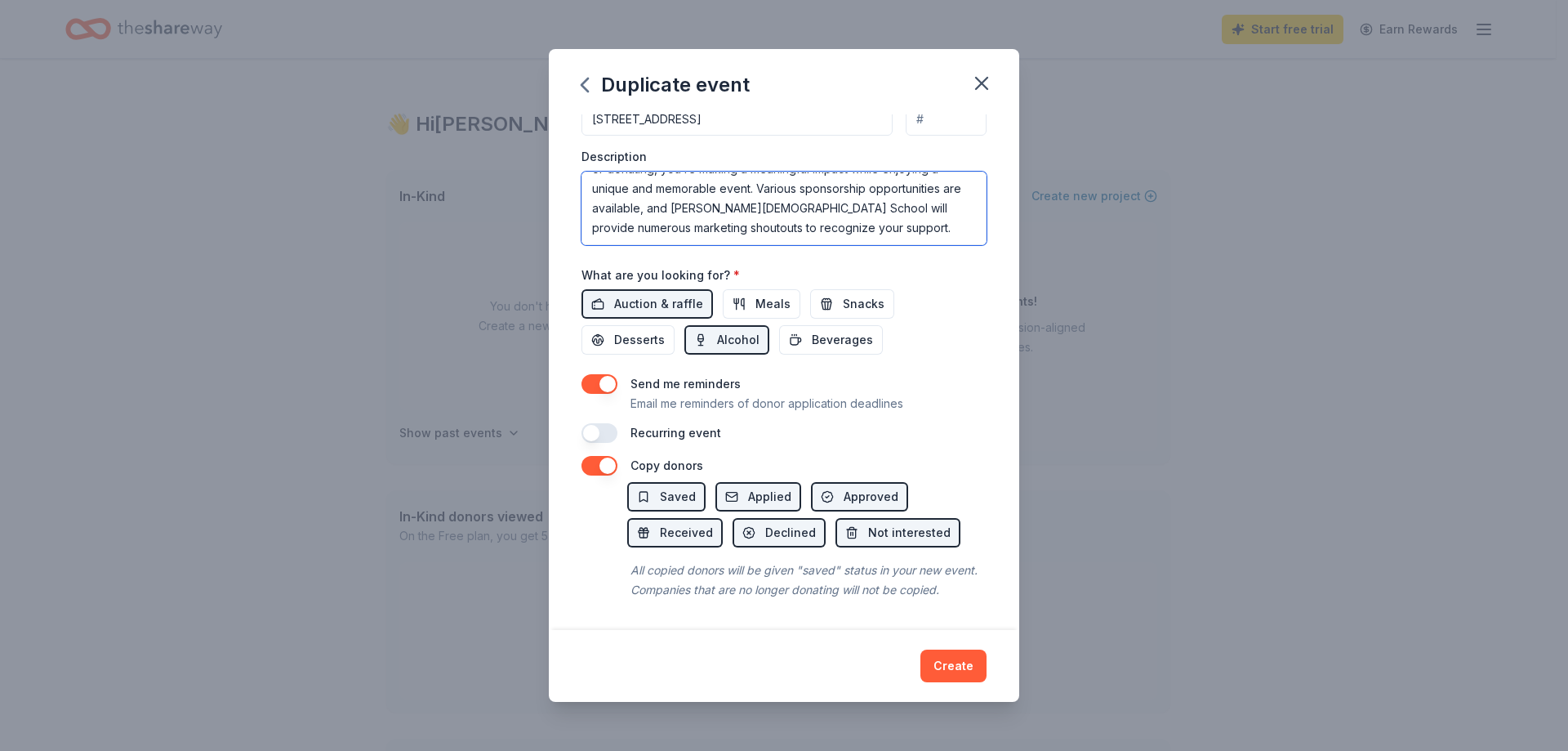
click at [677, 223] on textarea "The Warrior Clay Shoot is an exciting fundraiser that brings the community toge…" at bounding box center [784, 208] width 405 height 73
type textarea "The Warrior Clay Shoot is an exciting fundraiser that brings the community toge…"
click at [956, 657] on button "Create" at bounding box center [953, 666] width 66 height 33
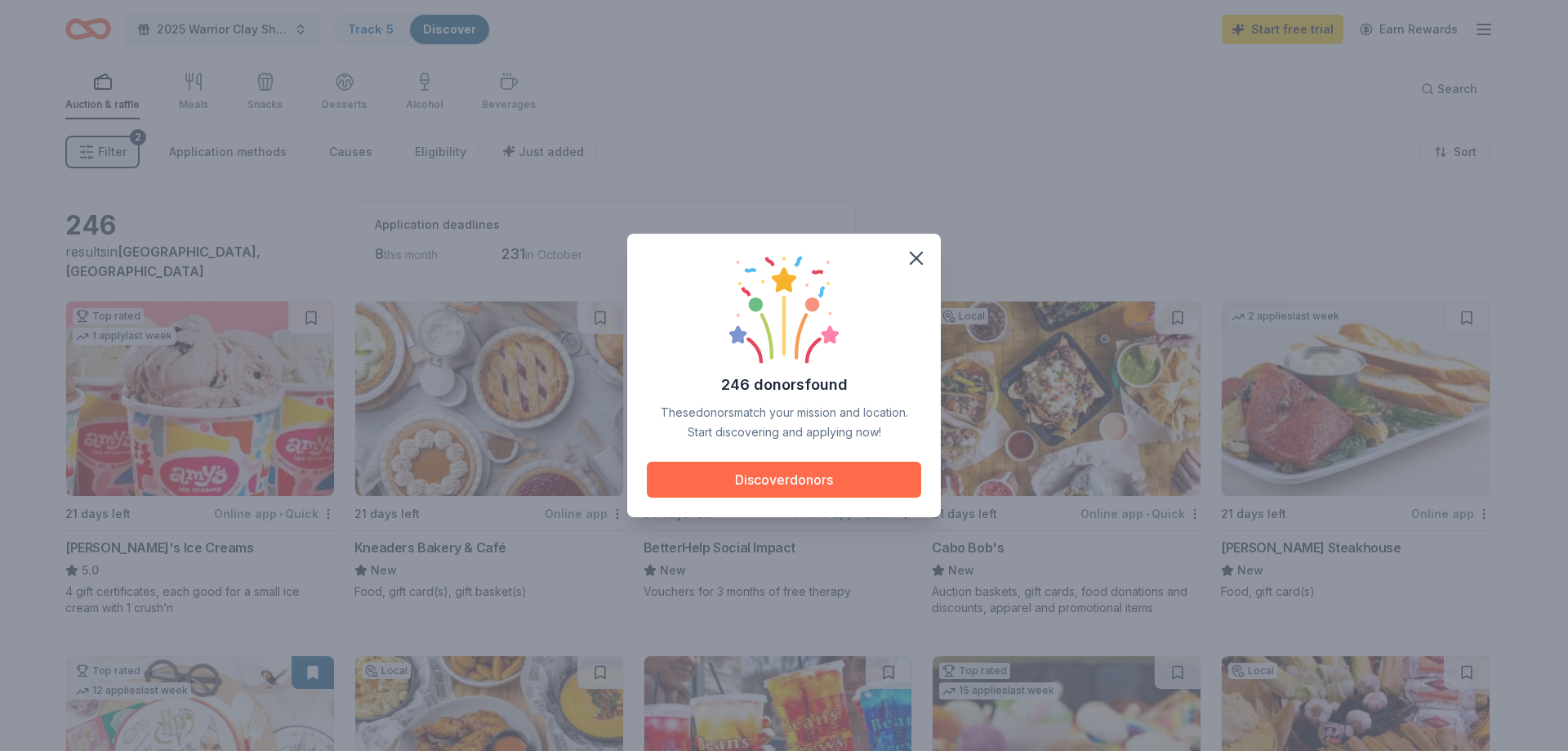
click at [791, 483] on button "Discover donors" at bounding box center [784, 480] width 274 height 36
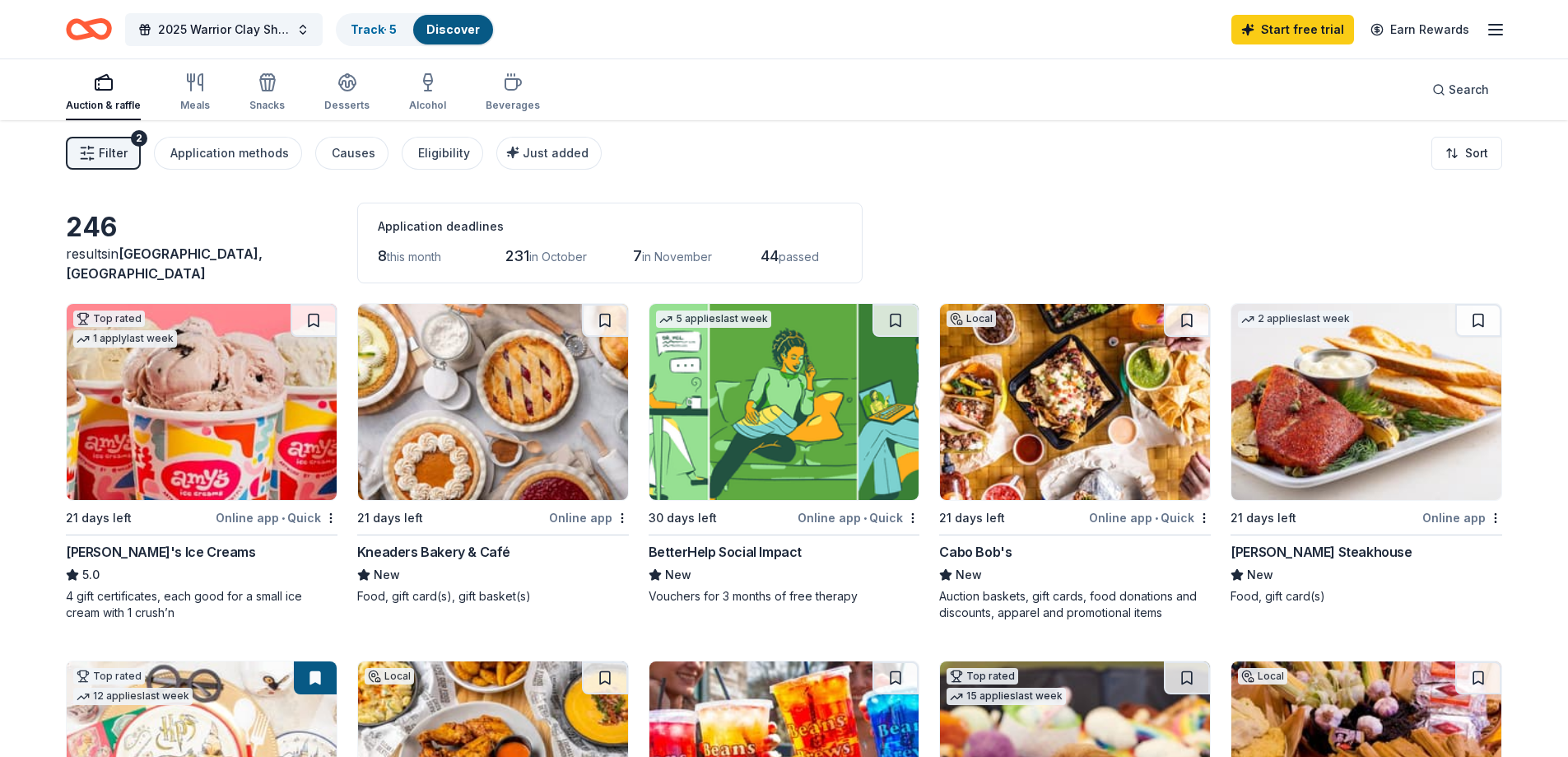
click at [445, 552] on div "Kneaders Bakery & Café" at bounding box center [434, 552] width 153 height 20
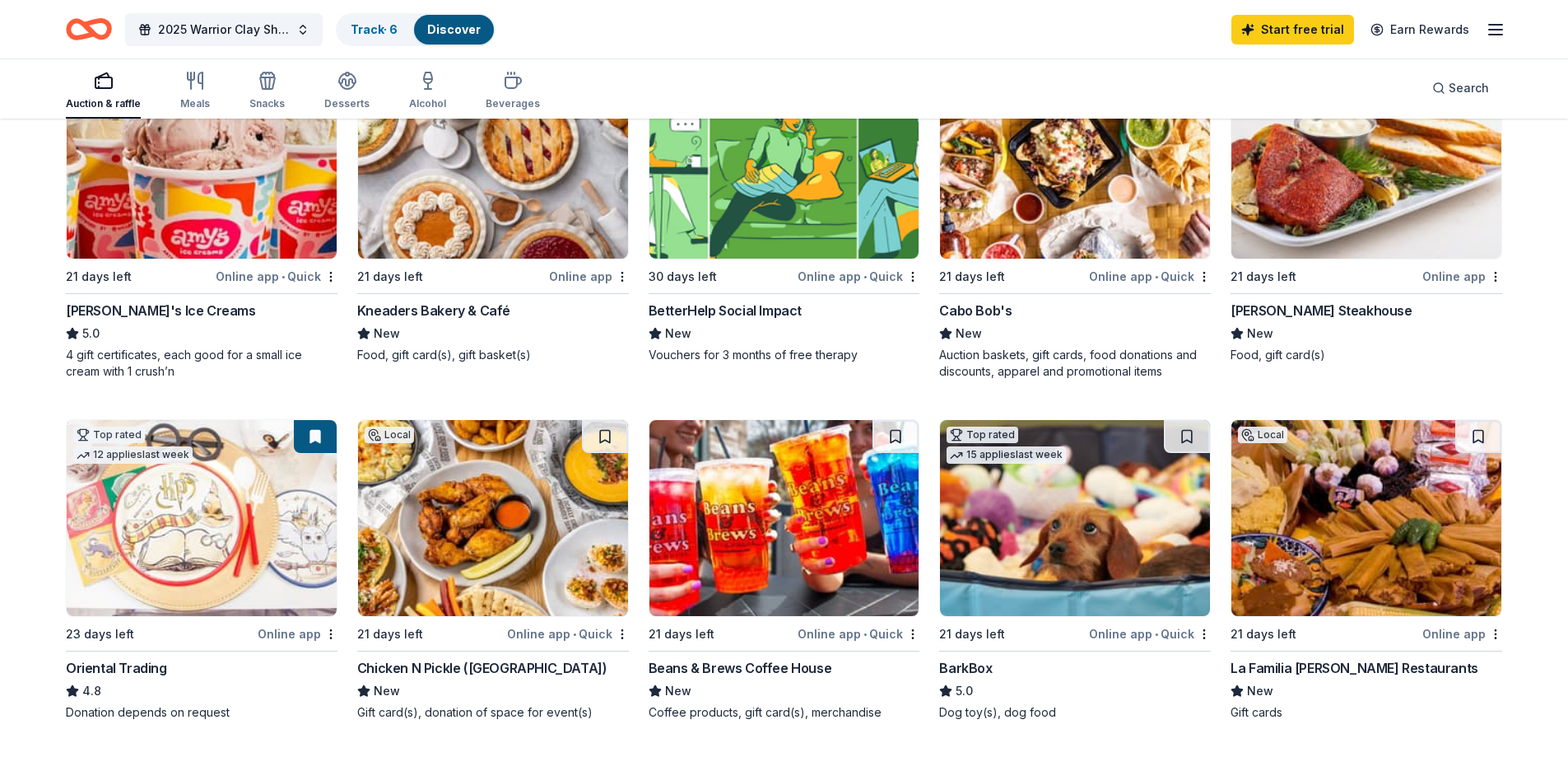
scroll to position [247, 0]
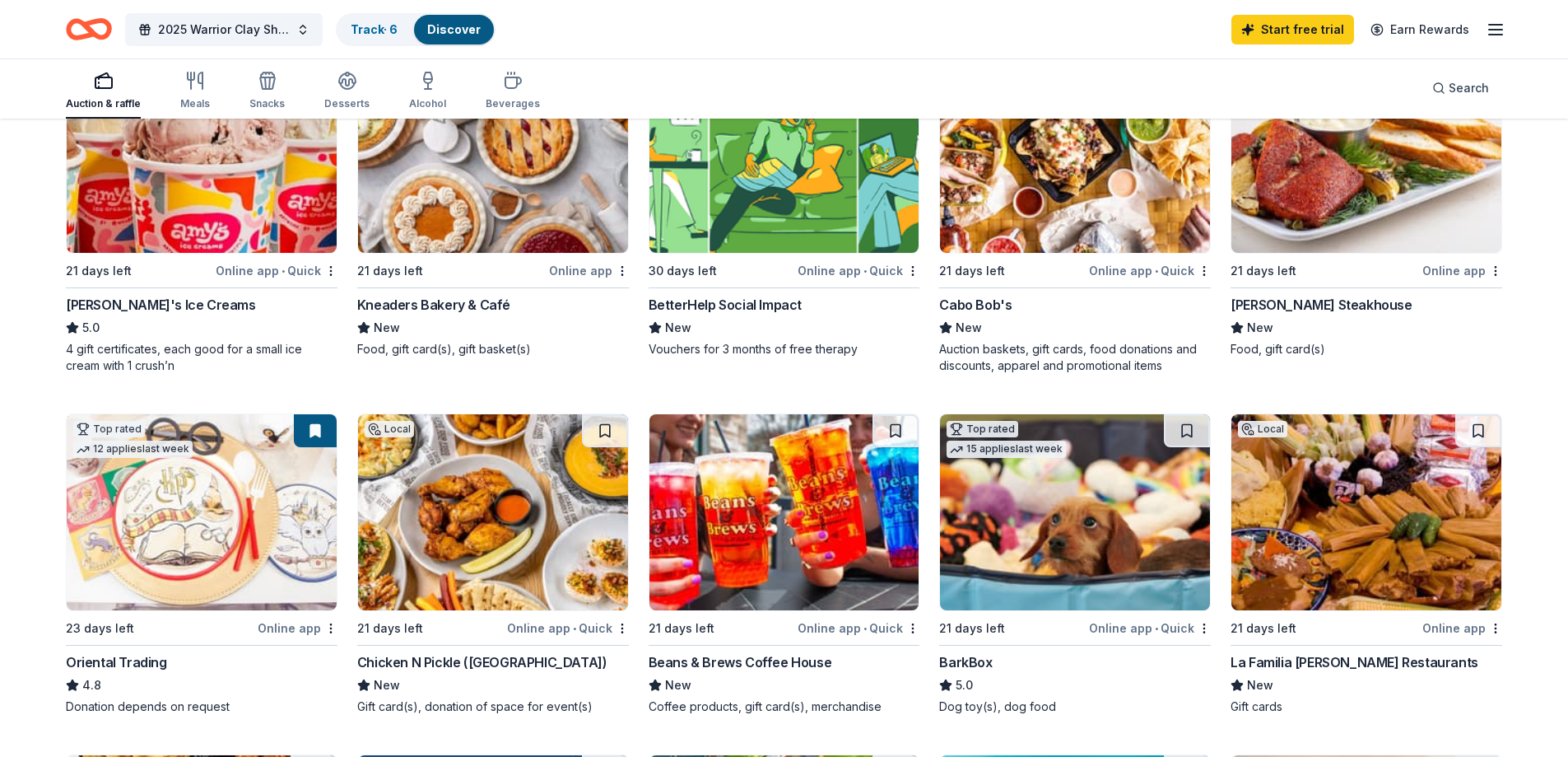
click at [1464, 275] on div "Online app" at bounding box center [1462, 270] width 80 height 21
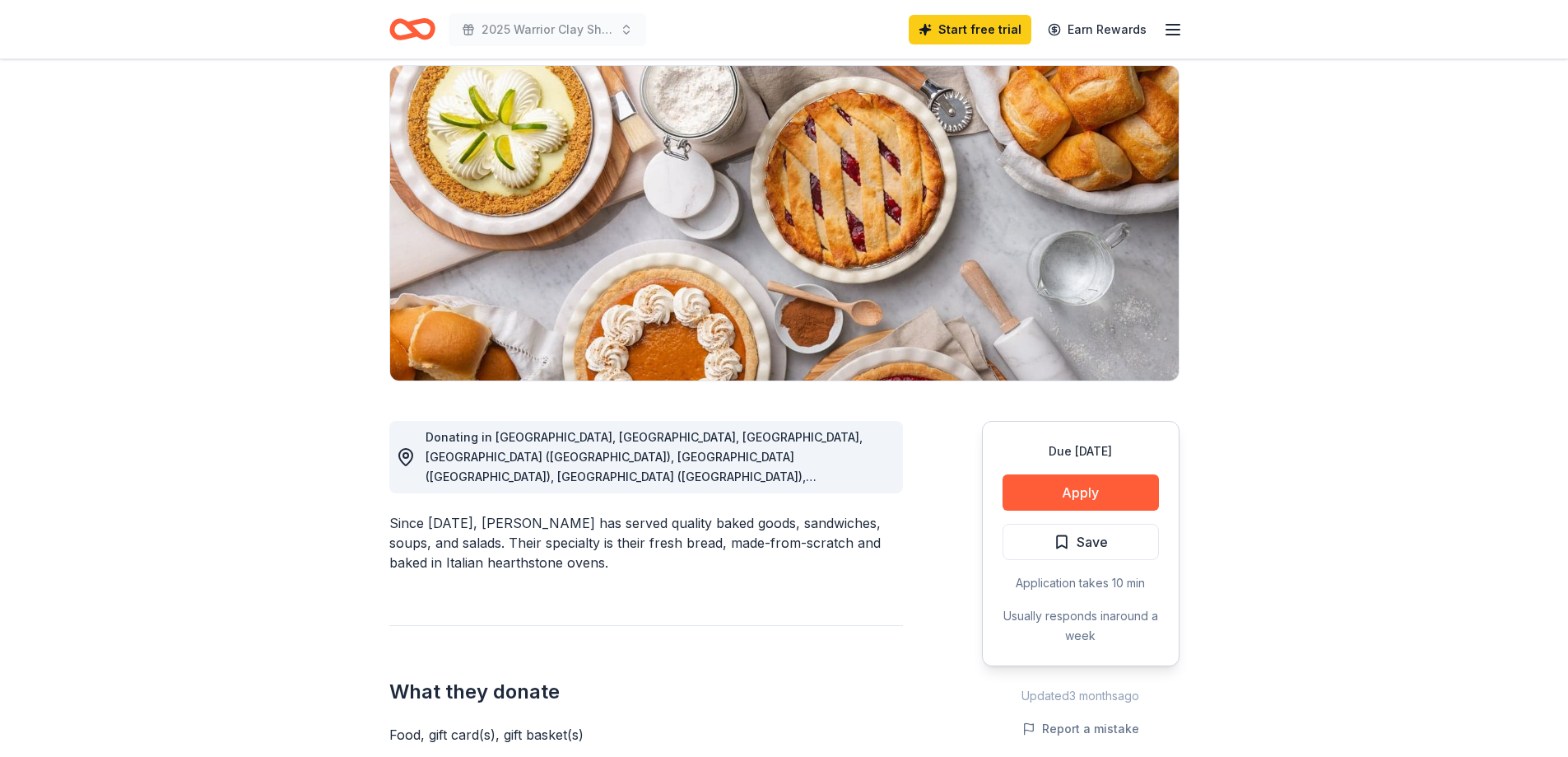
scroll to position [165, 0]
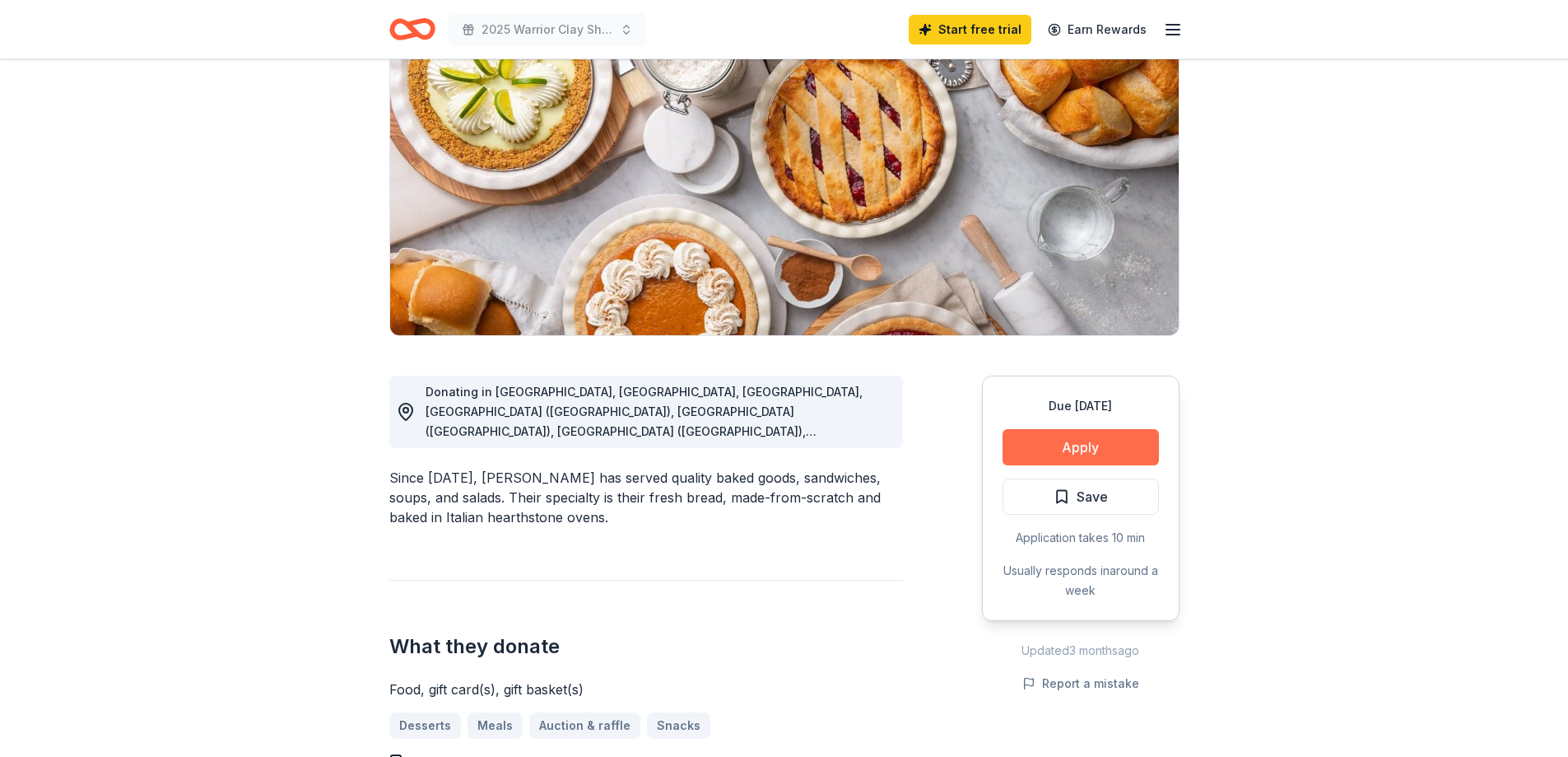
click at [1080, 451] on button "Apply" at bounding box center [1081, 447] width 157 height 36
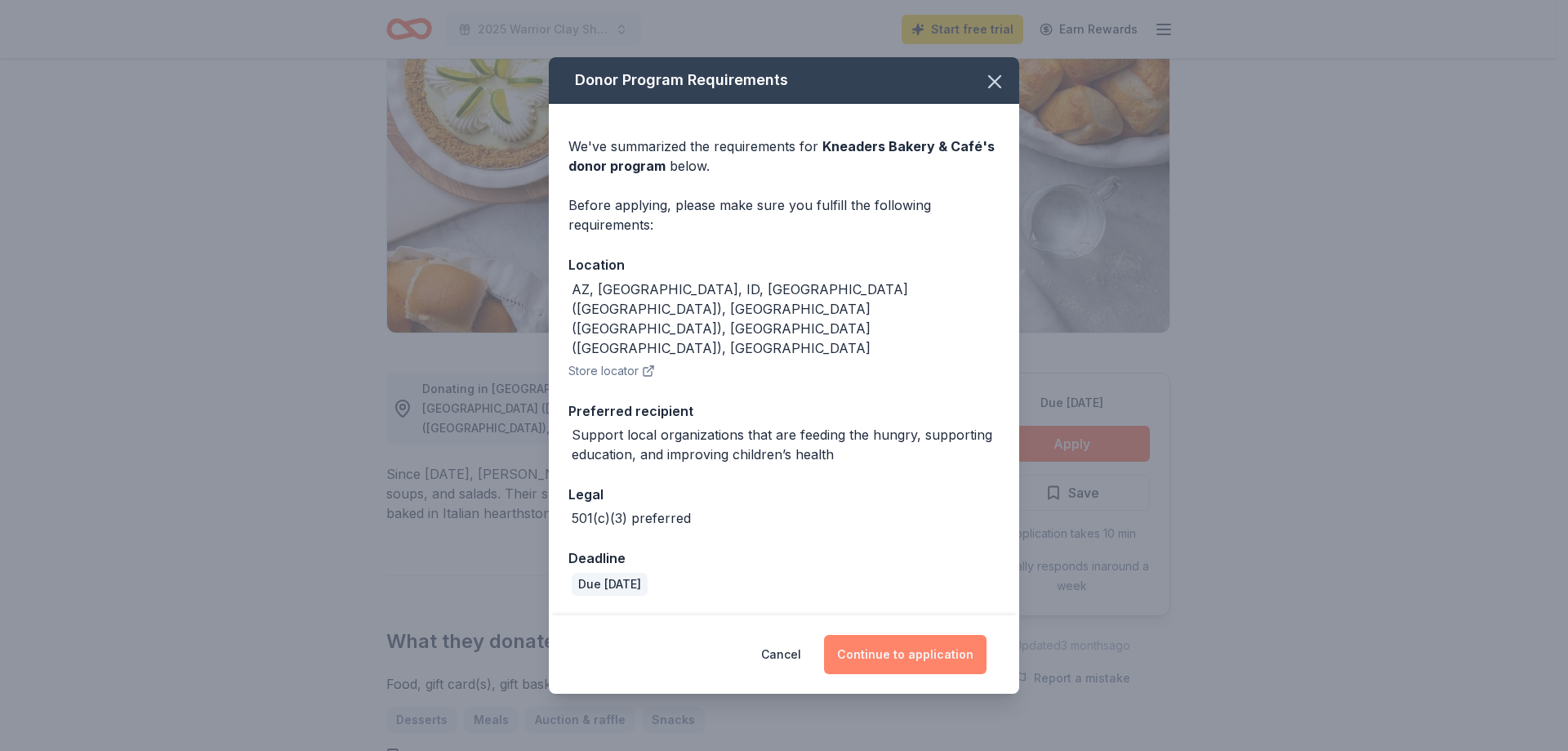
click at [936, 634] on button "Continue to application" at bounding box center [906, 653] width 163 height 39
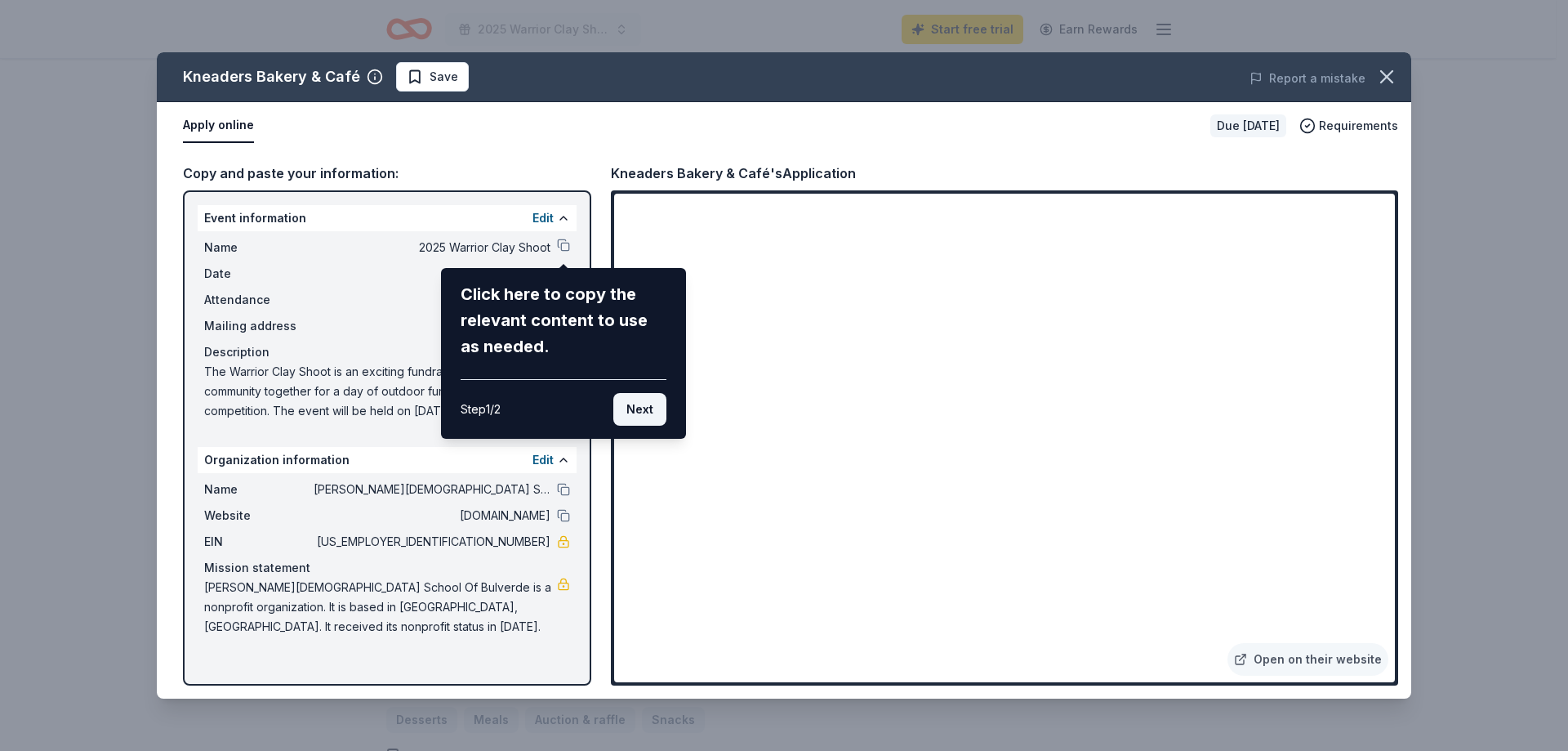
click at [641, 404] on button "Next" at bounding box center [640, 409] width 53 height 33
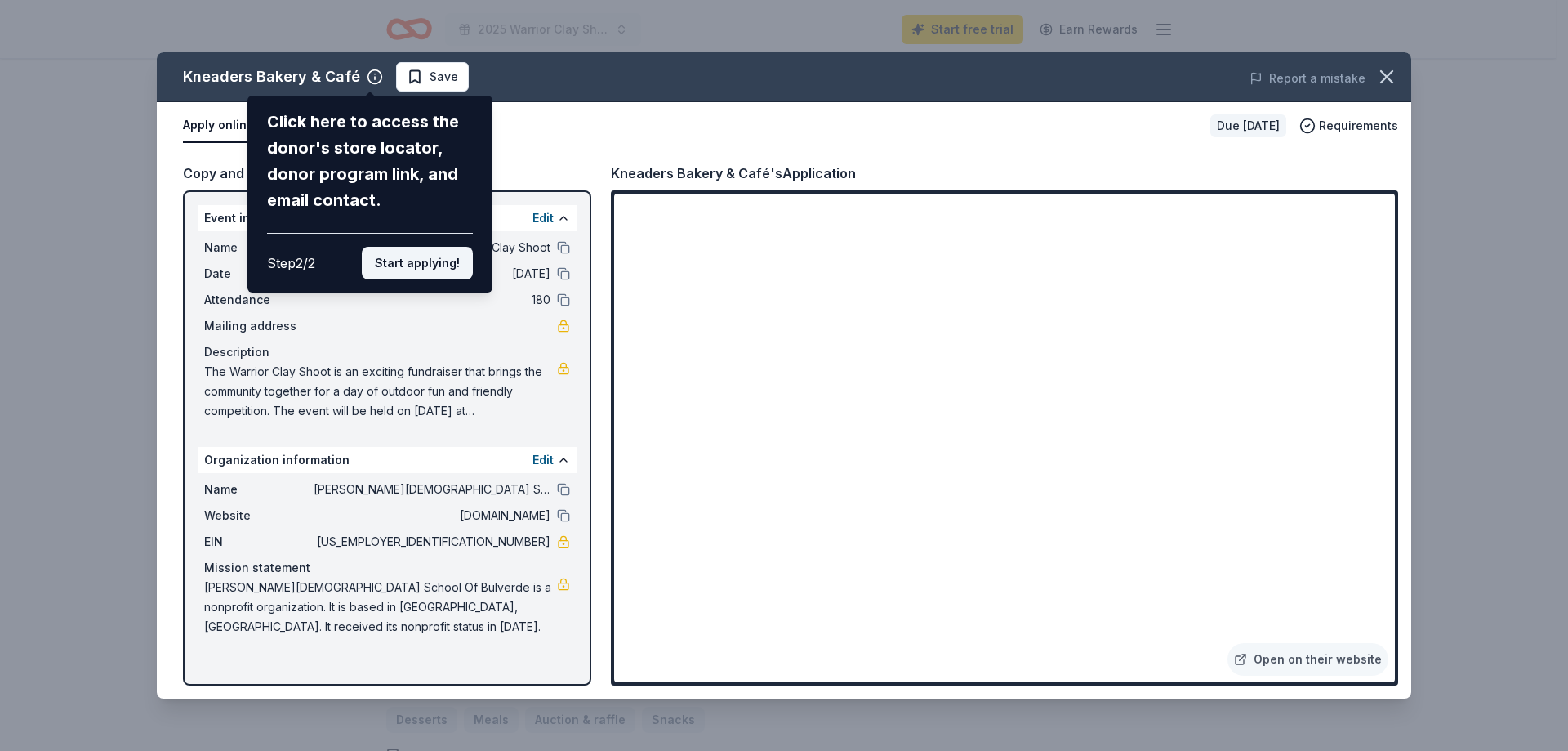
click at [409, 264] on button "Start applying!" at bounding box center [417, 263] width 111 height 33
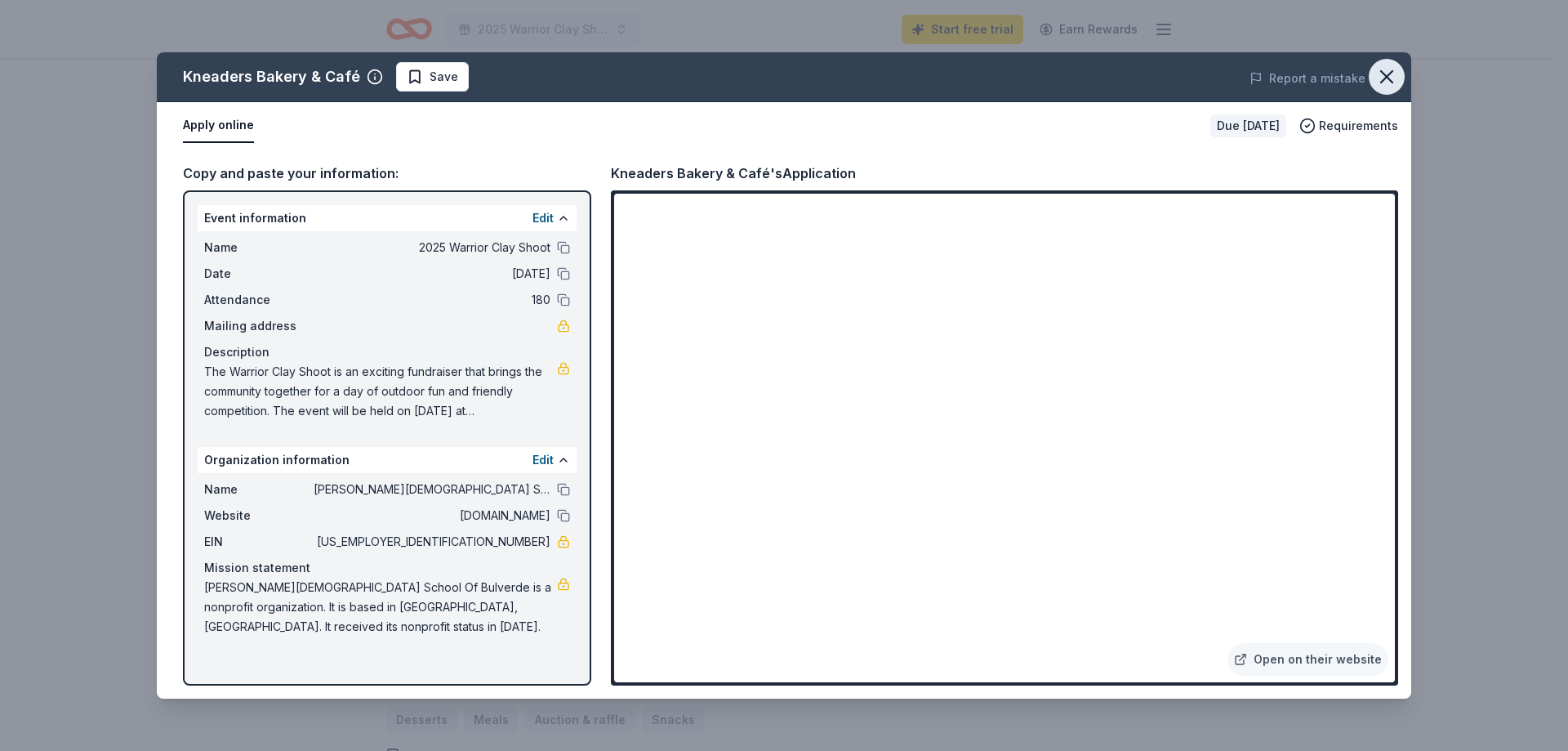
click at [1379, 86] on icon "button" at bounding box center [1386, 76] width 23 height 23
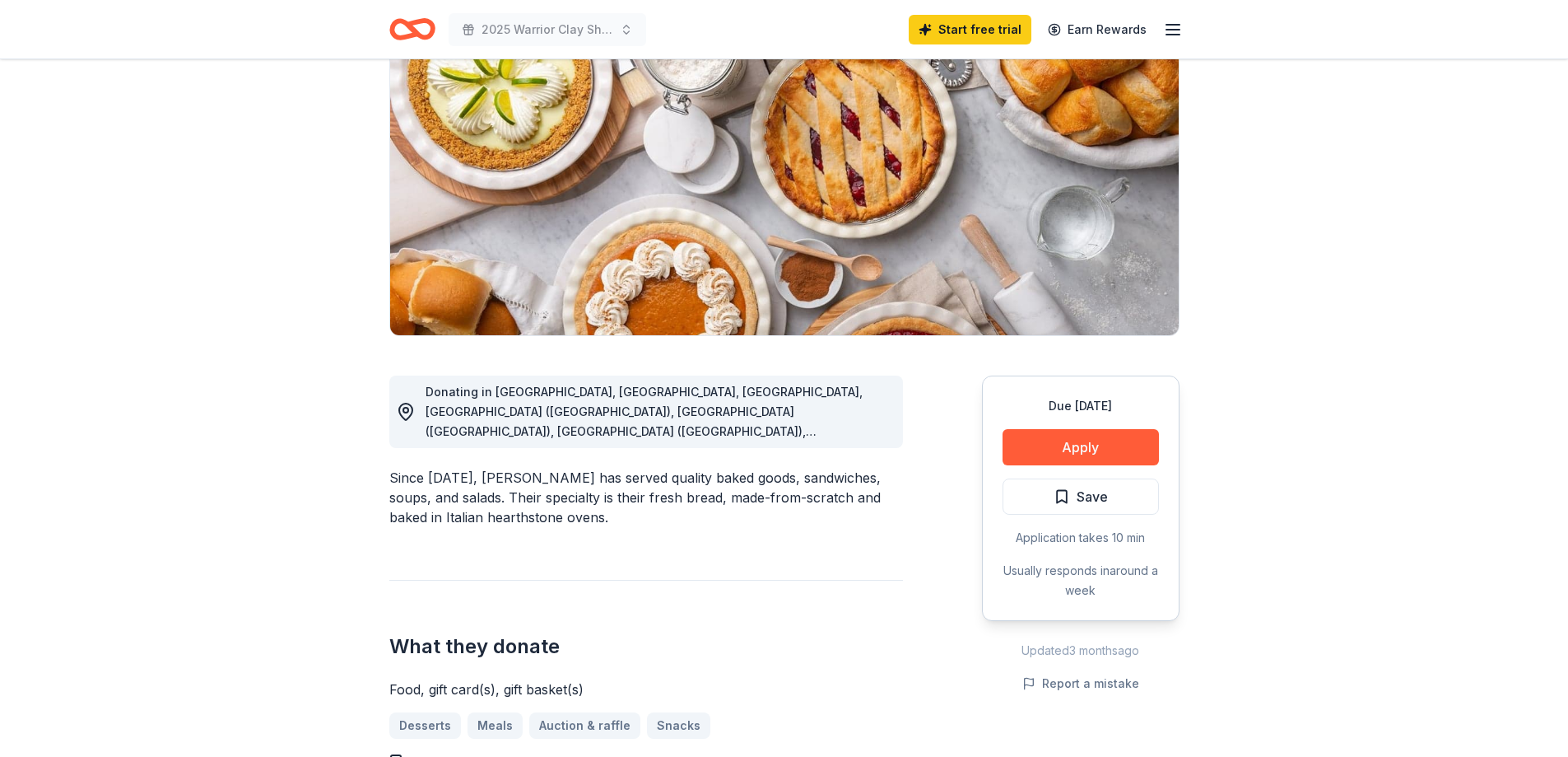
click at [1096, 485] on button "Save" at bounding box center [1081, 497] width 157 height 36
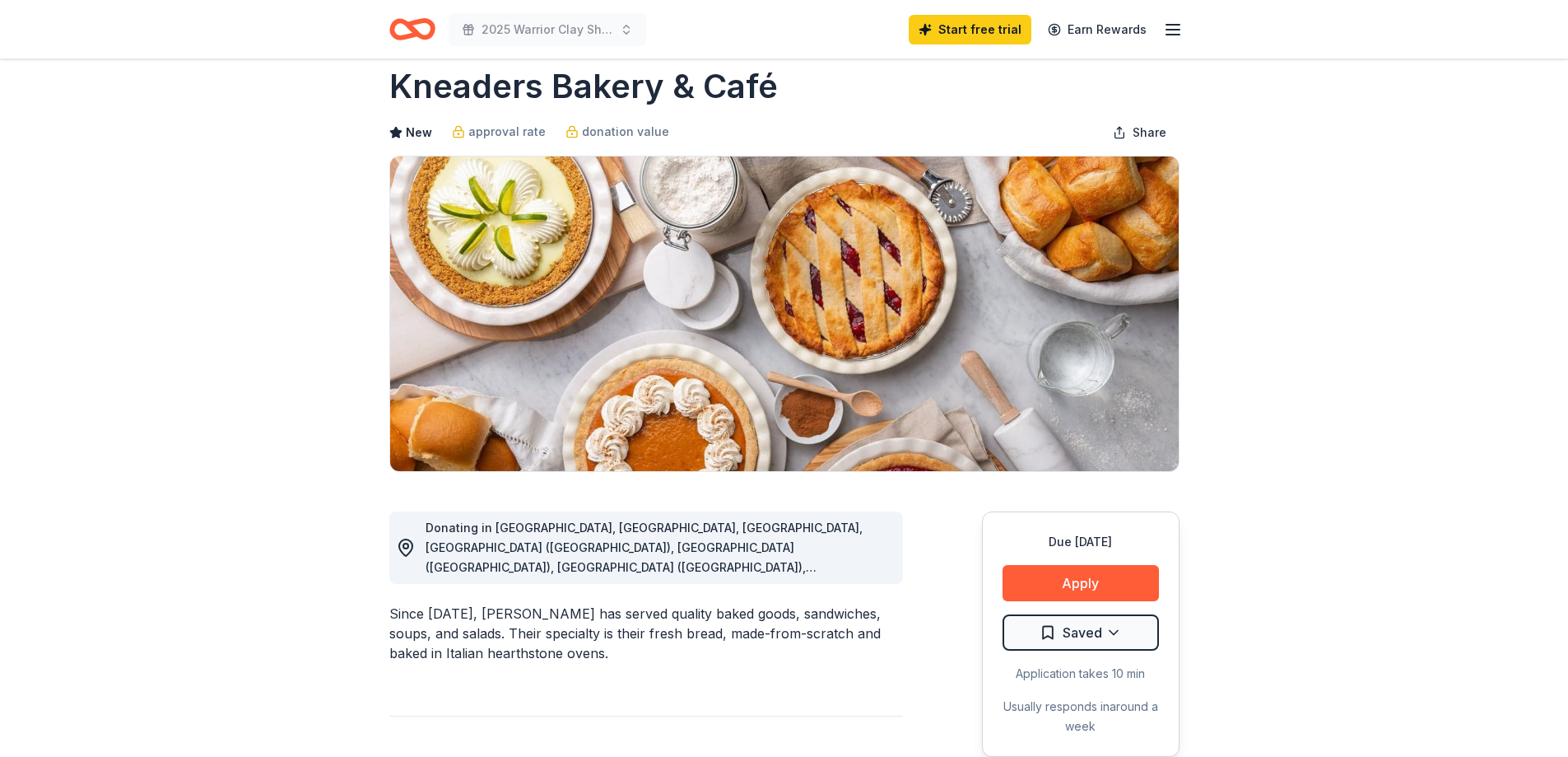
scroll to position [0, 0]
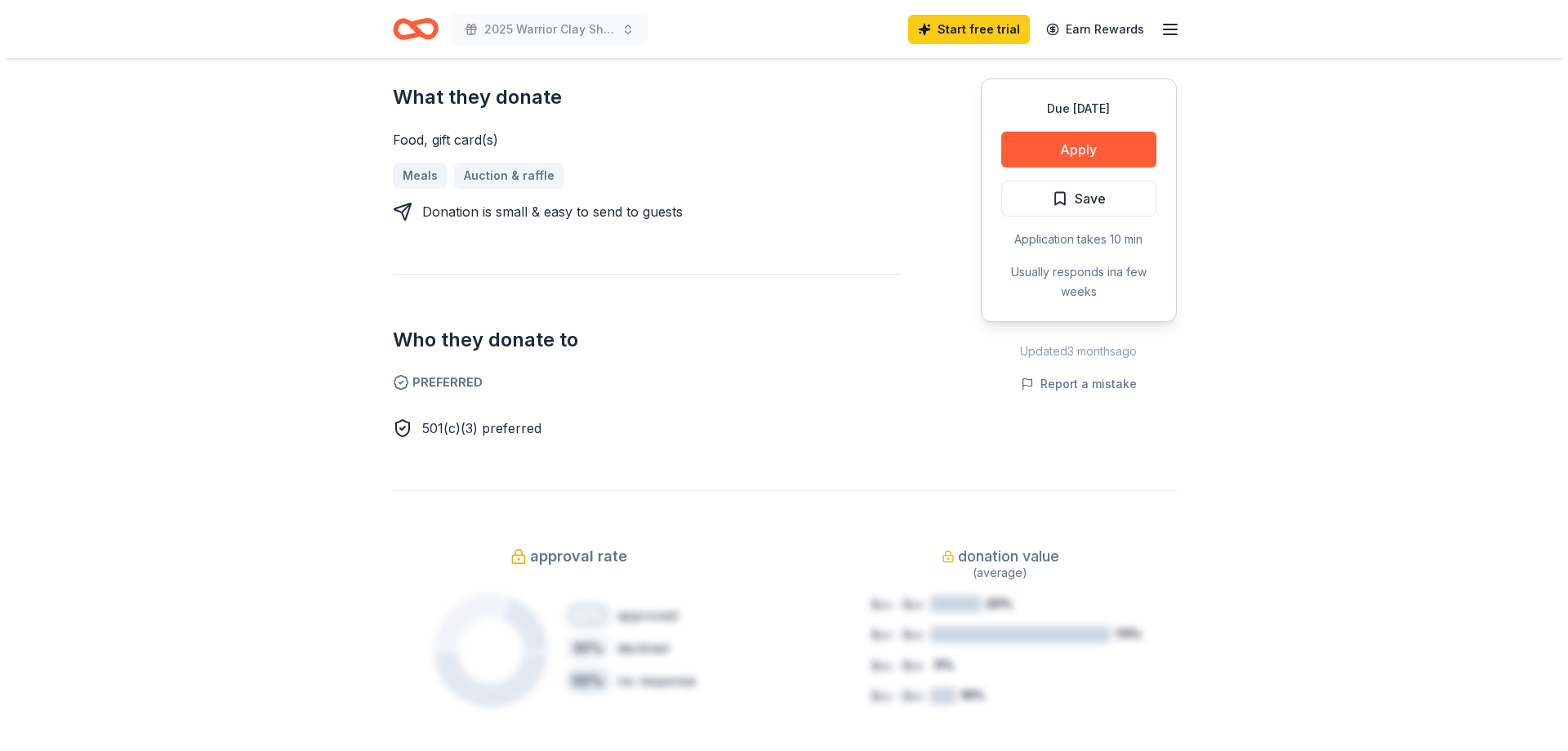
scroll to position [736, 0]
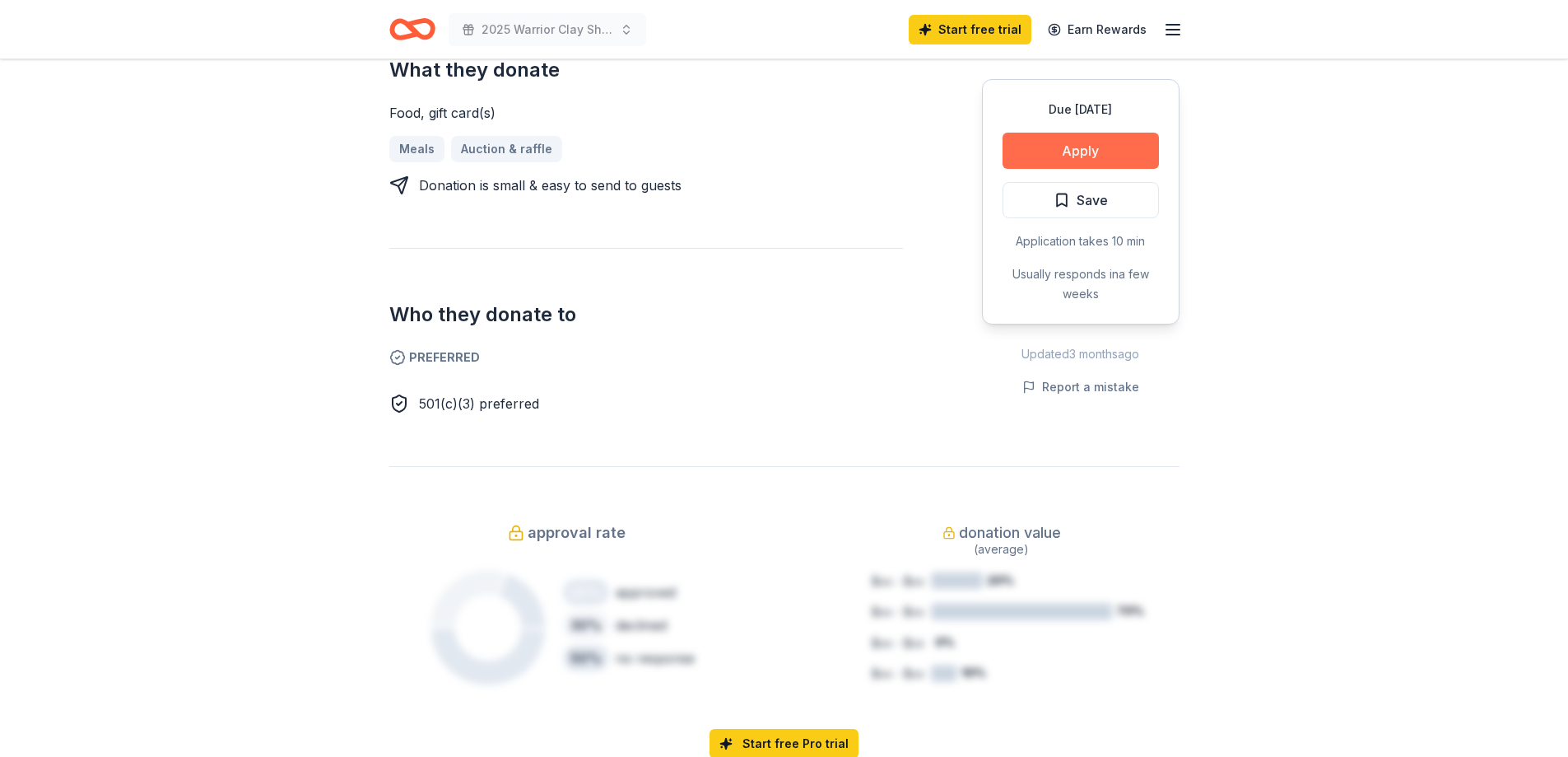
click at [1081, 133] on button "Apply" at bounding box center [1081, 150] width 157 height 36
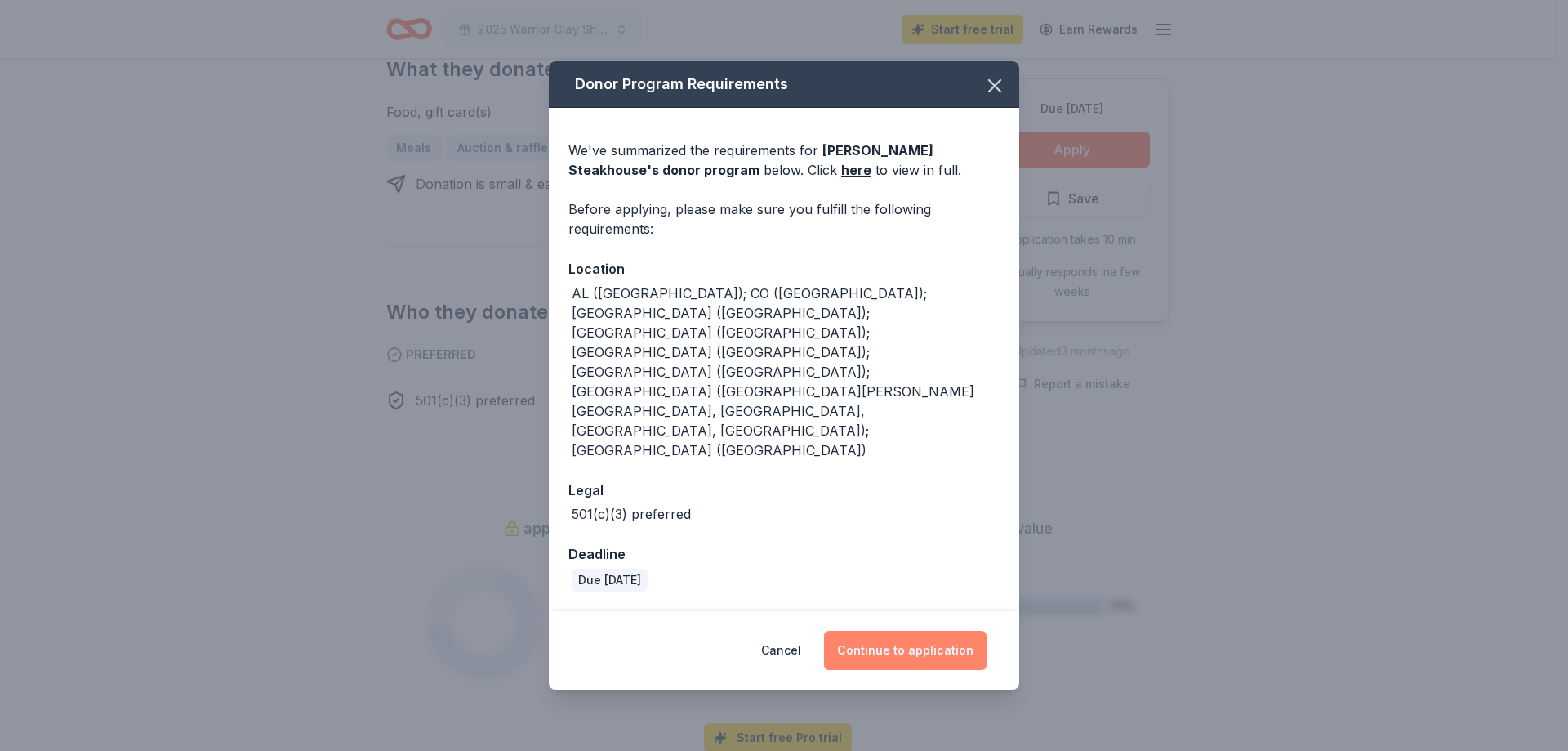
click at [920, 631] on button "Continue to application" at bounding box center [906, 650] width 163 height 39
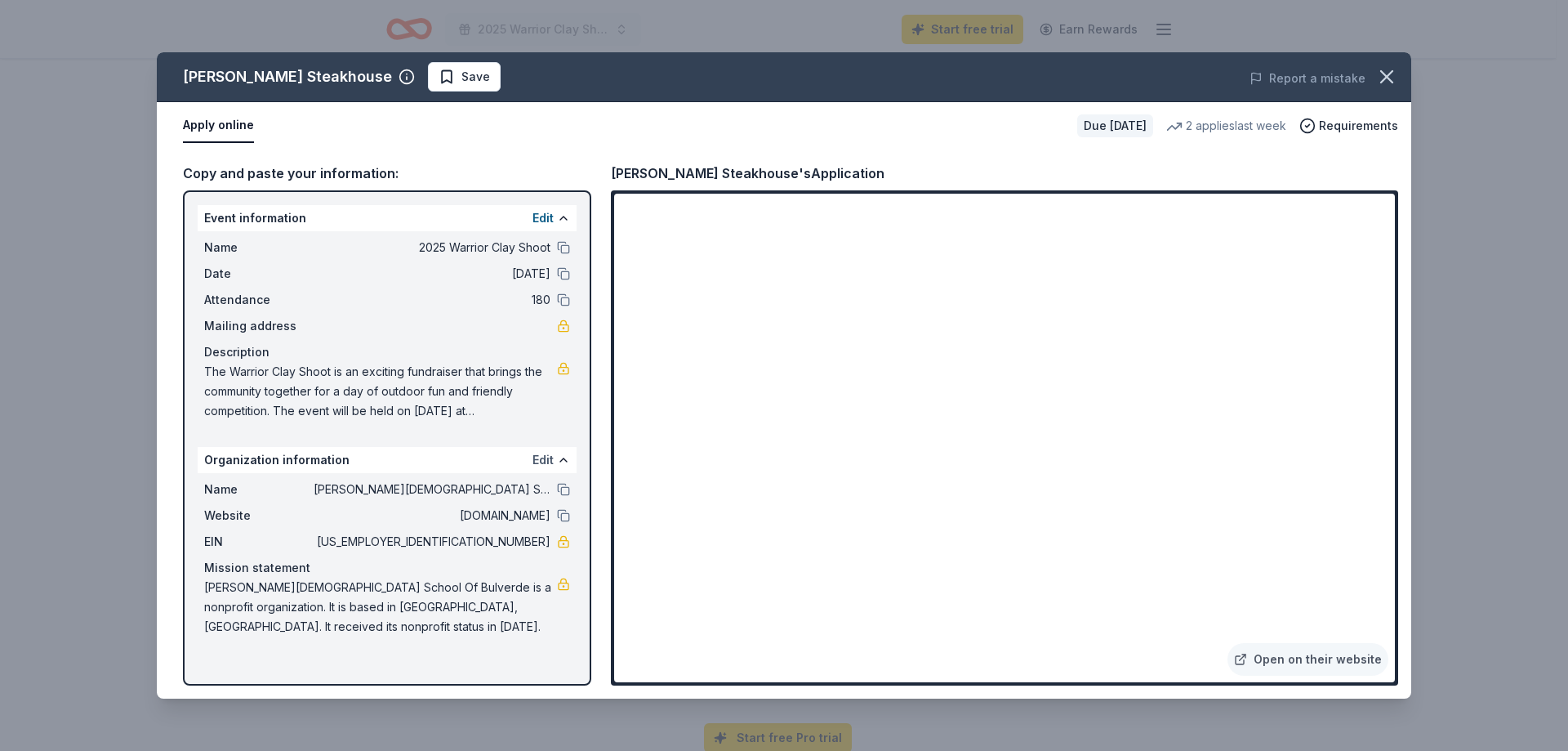
click at [550, 455] on button "Edit" at bounding box center [543, 460] width 21 height 20
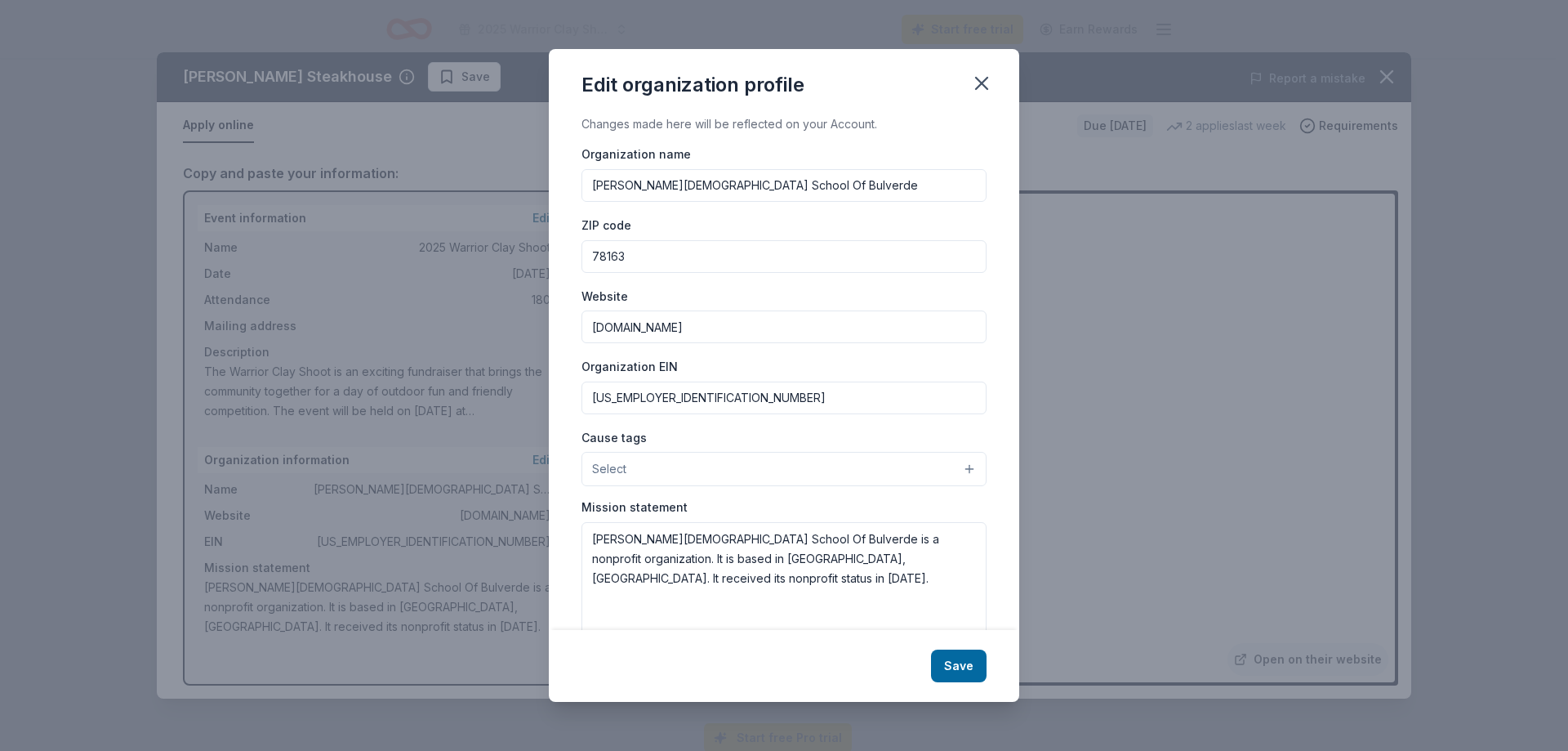
scroll to position [31, 0]
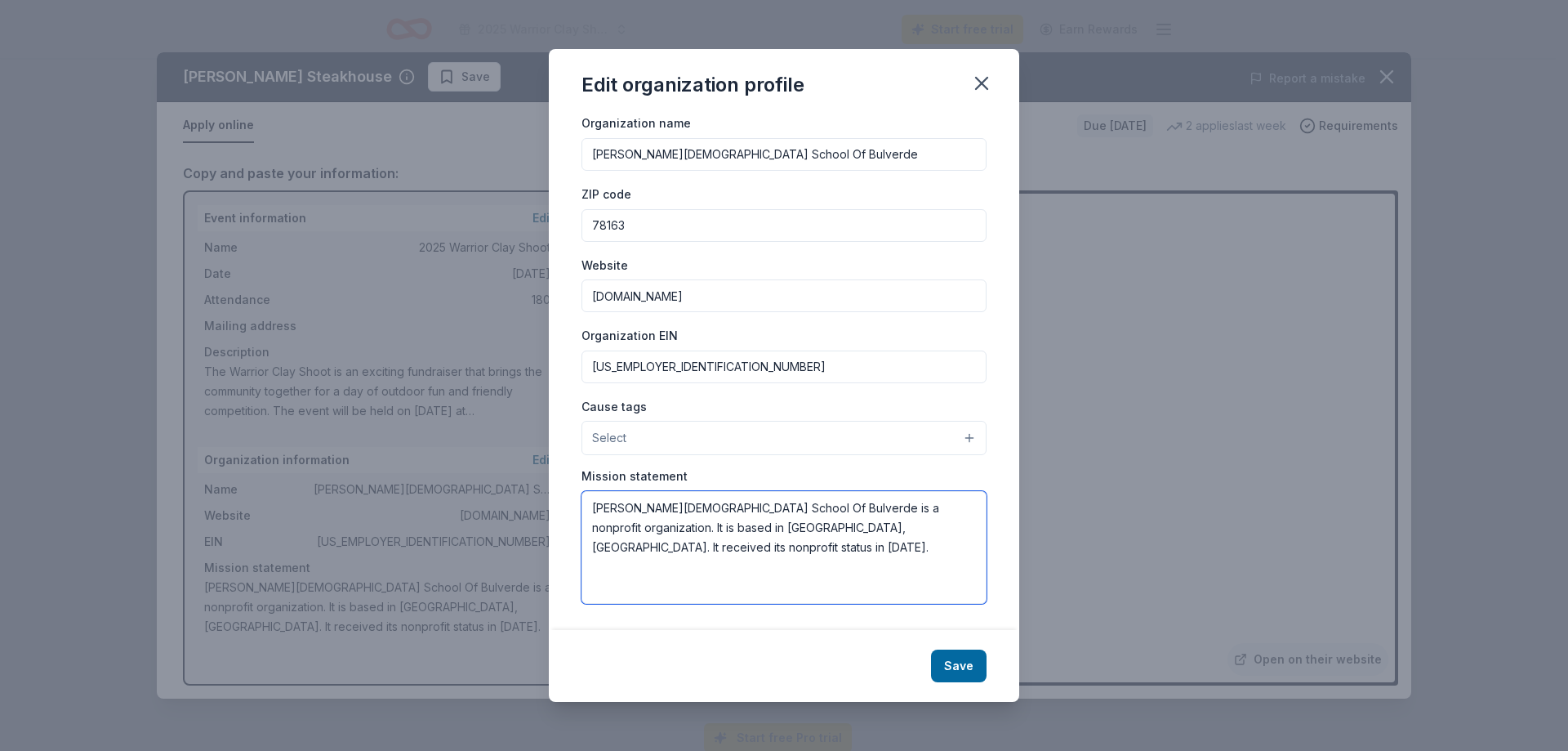
drag, startPoint x: 936, startPoint y: 532, endPoint x: 593, endPoint y: 497, distance: 344.8
click at [593, 497] on textarea "Bracken Christian School Of Bulverde is a nonprofit organization. It is based i…" at bounding box center [784, 547] width 405 height 113
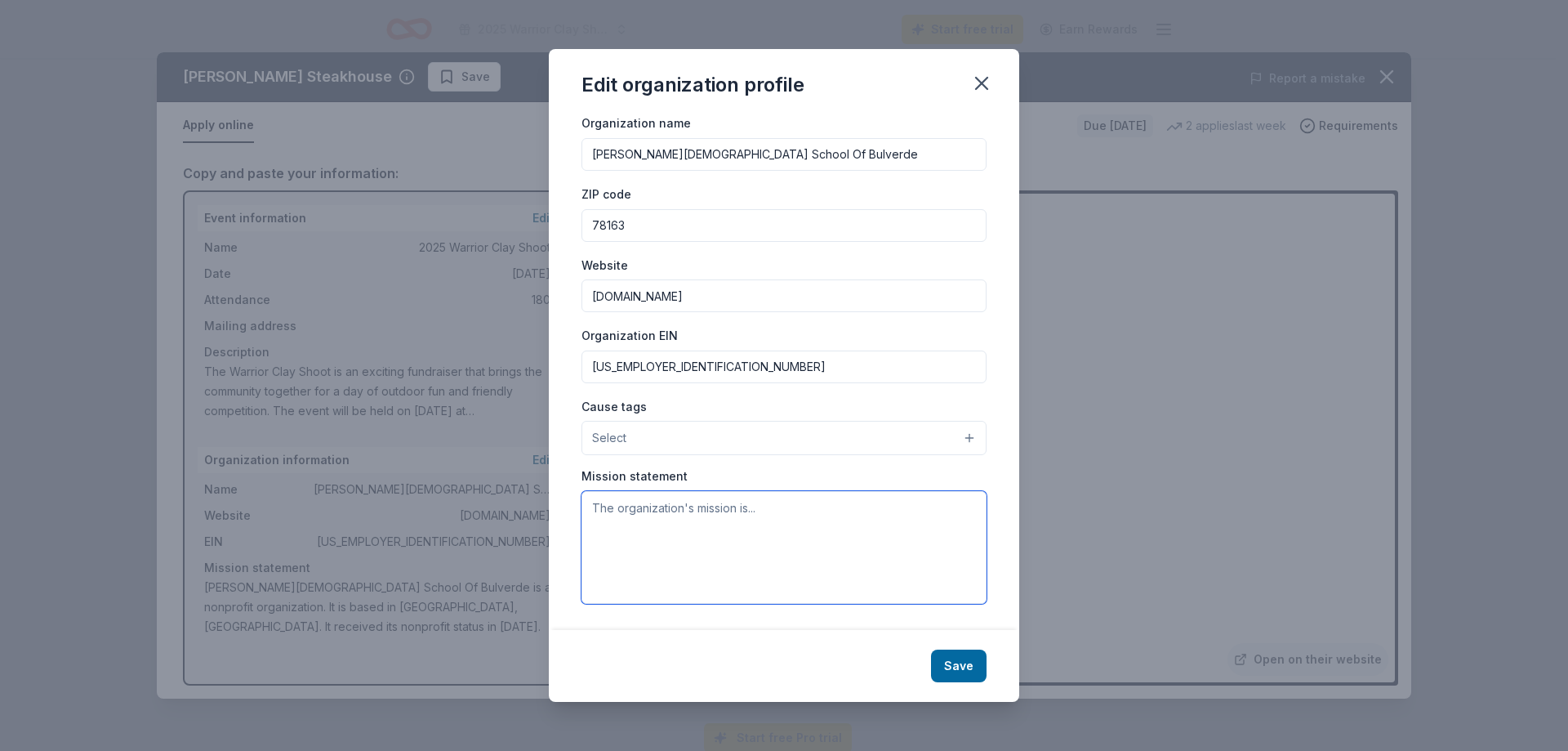
click at [626, 509] on textarea at bounding box center [784, 547] width 405 height 113
paste textarea "Bracken Christian School partners with Christian families through the leadershi…"
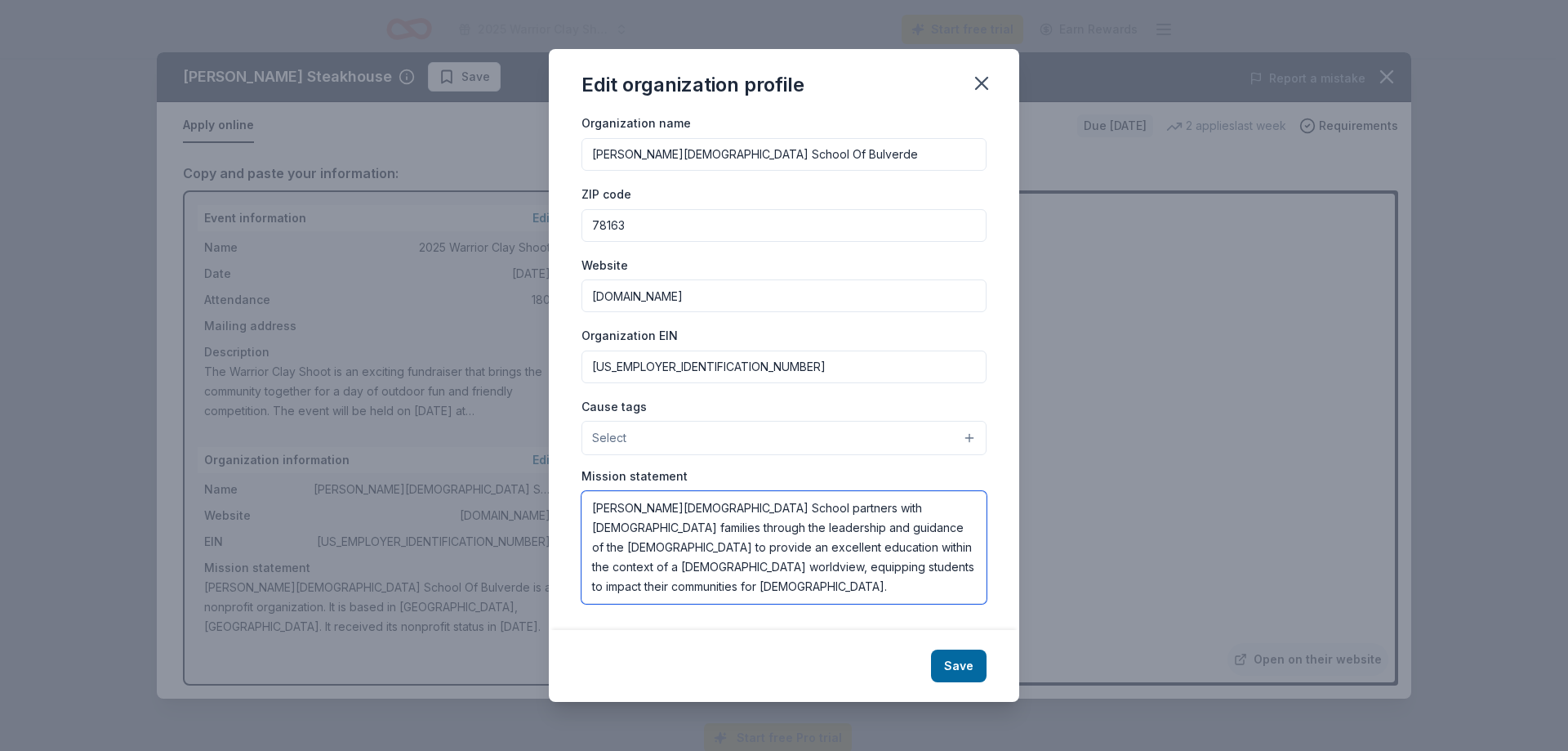
scroll to position [10, 0]
type textarea "Bracken Christian School partners with Christian families through the leadershi…"
click at [951, 668] on button "Save" at bounding box center [958, 666] width 55 height 33
click at [946, 434] on button "Select" at bounding box center [784, 438] width 405 height 34
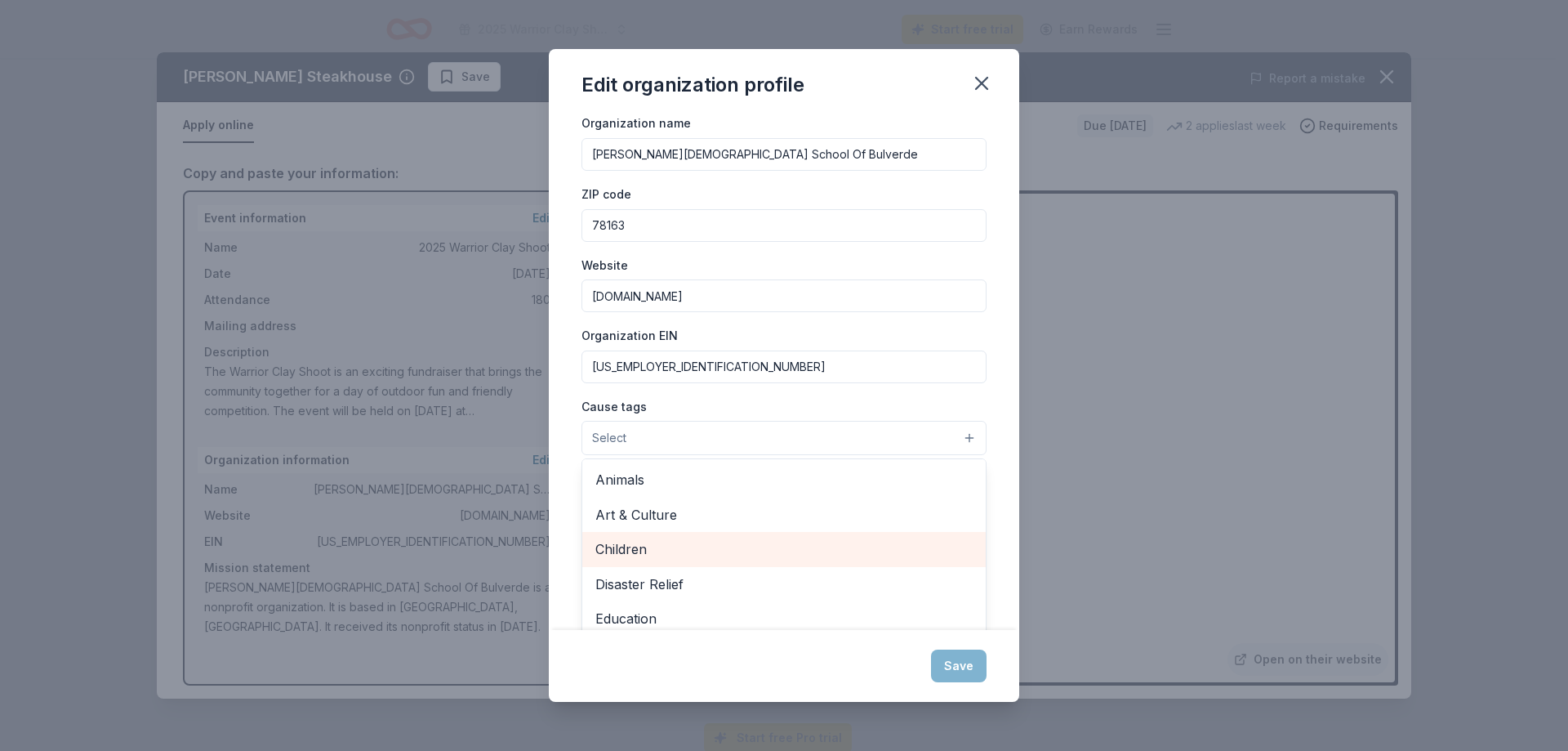
click at [659, 551] on span "Children" at bounding box center [784, 548] width 377 height 21
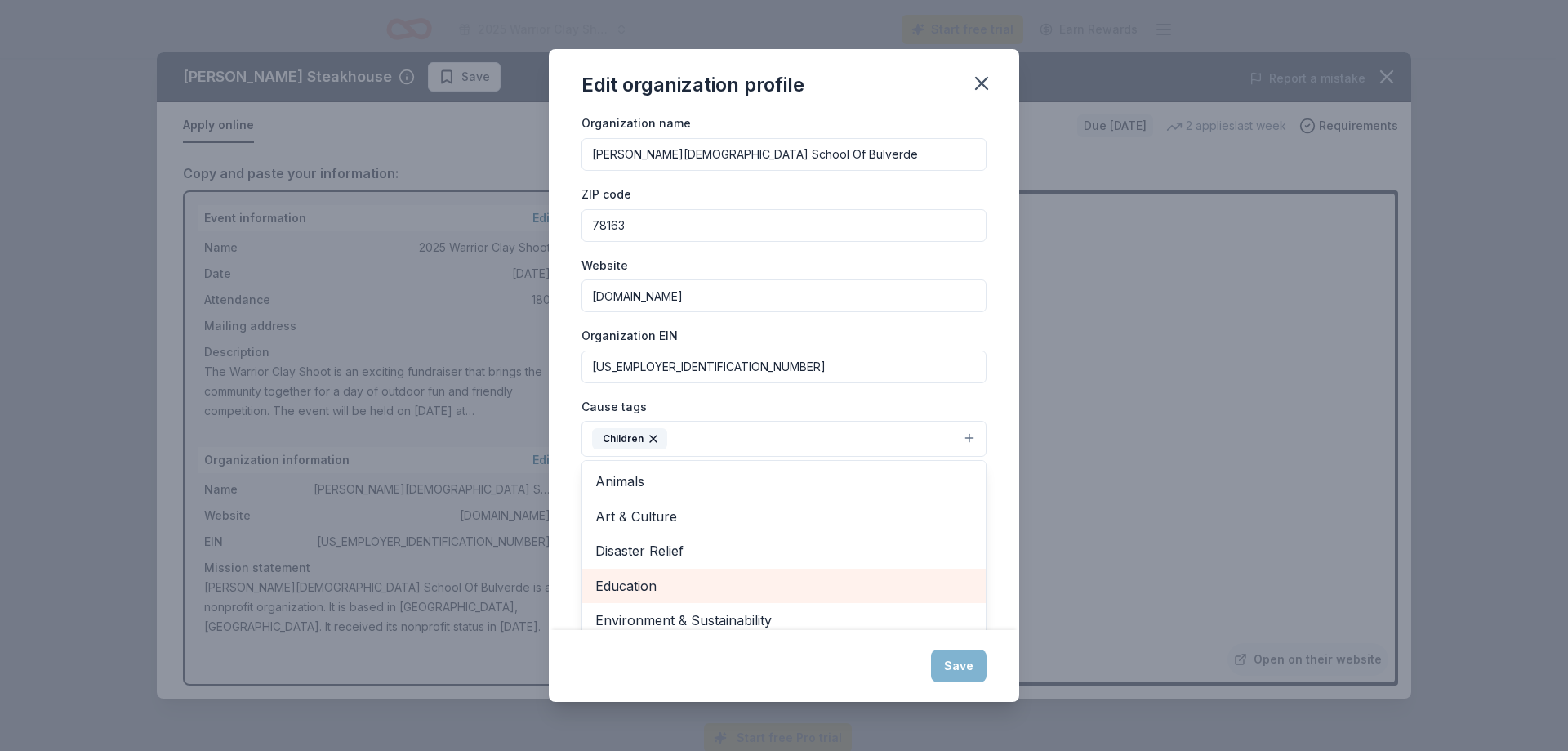
click at [650, 575] on span "Education" at bounding box center [784, 585] width 377 height 21
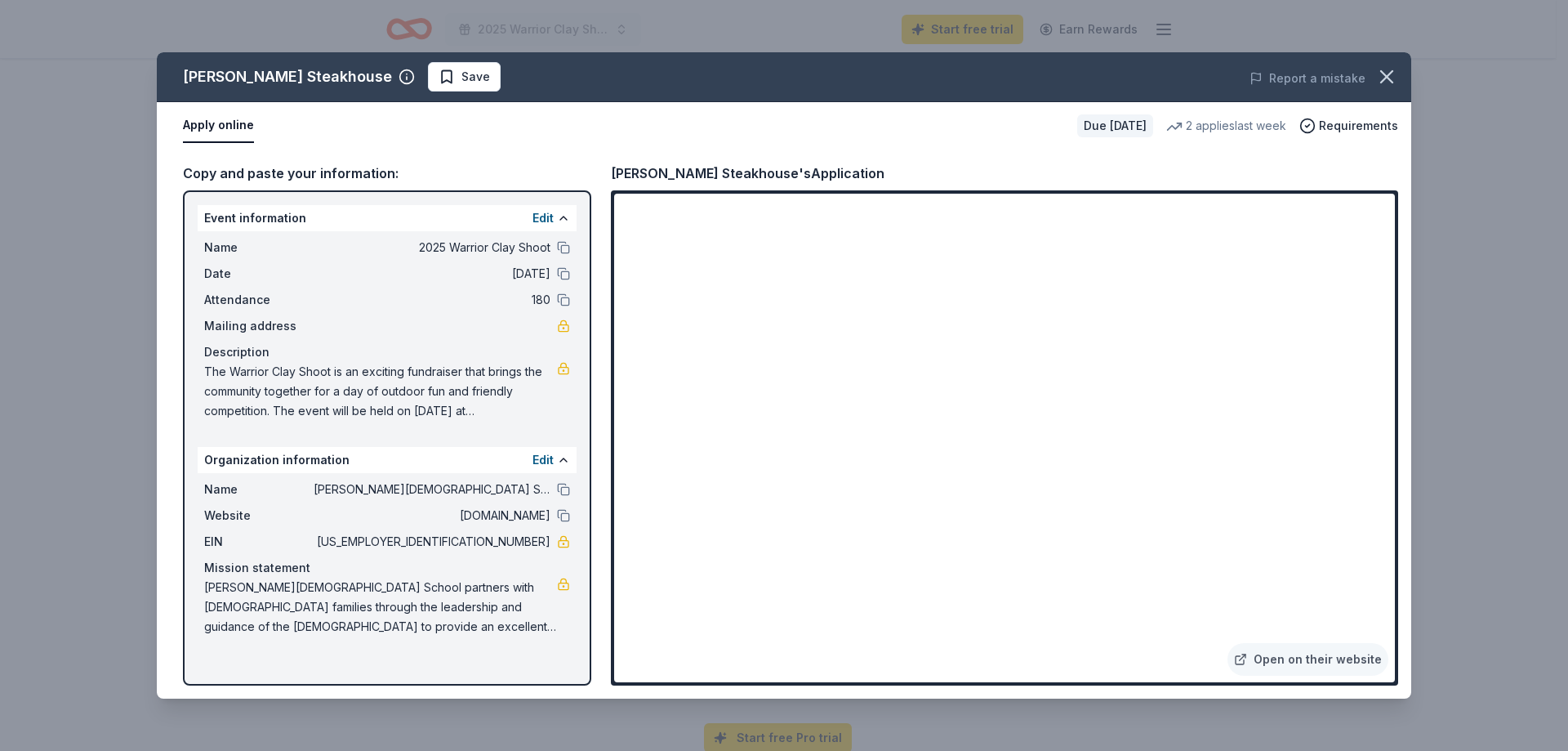
scroll to position [57, 0]
